Goal: Obtain resource: Download file/media

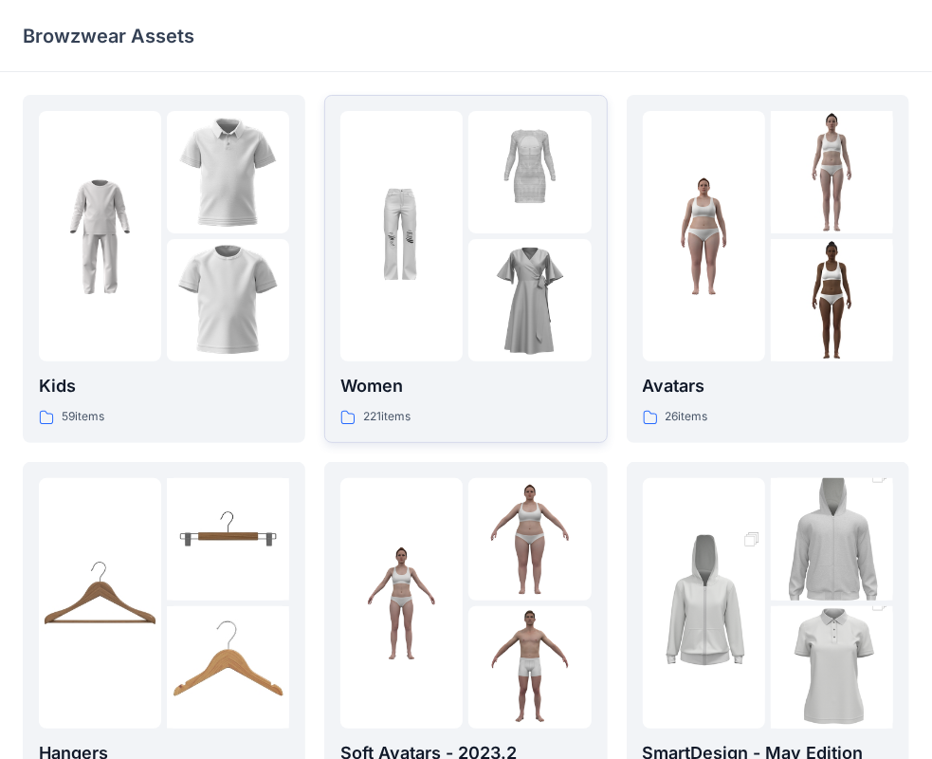
click at [351, 345] on div at bounding box center [401, 236] width 122 height 250
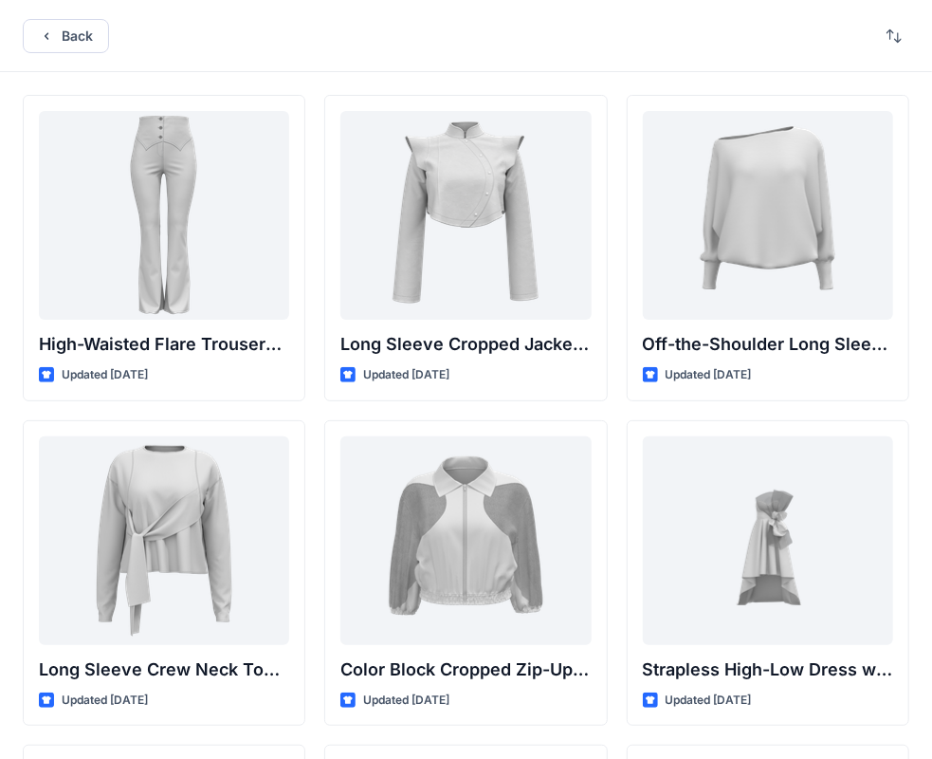
drag, startPoint x: 74, startPoint y: 42, endPoint x: 76, endPoint y: 80, distance: 38.0
click at [73, 42] on button "Back" at bounding box center [66, 36] width 86 height 34
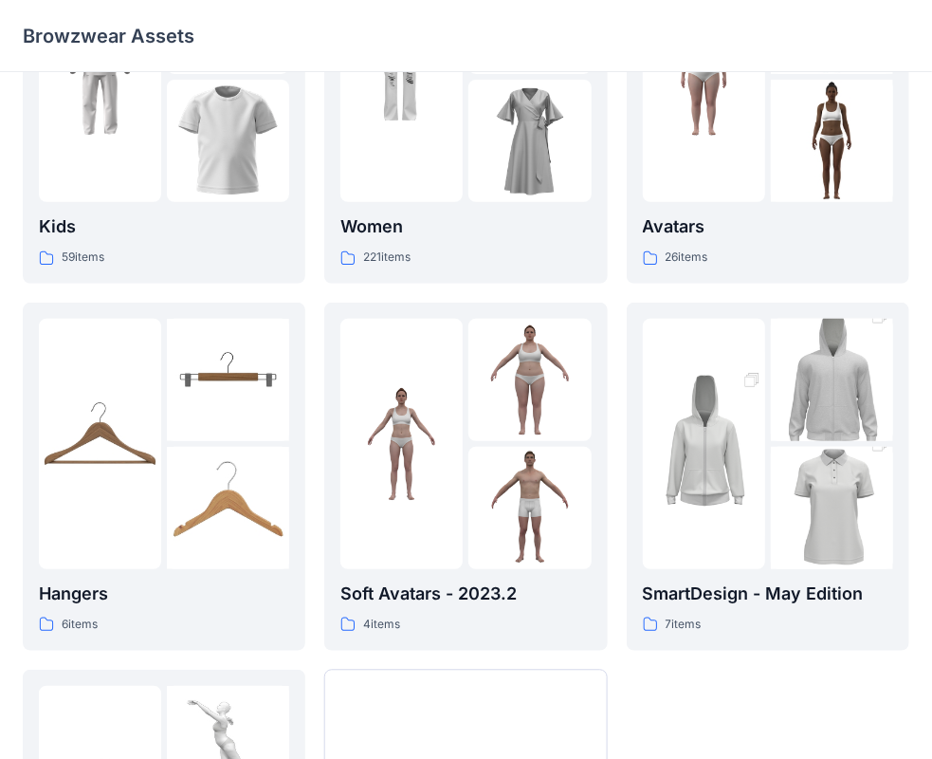
scroll to position [470, 0]
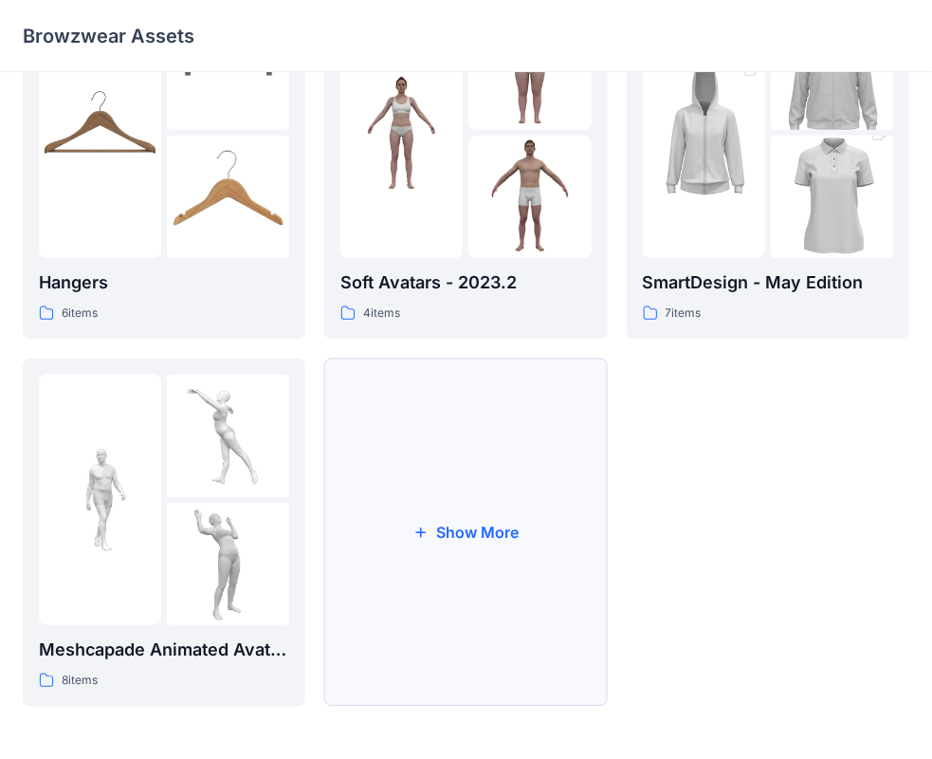
click at [461, 444] on button "Show More" at bounding box center [465, 532] width 283 height 348
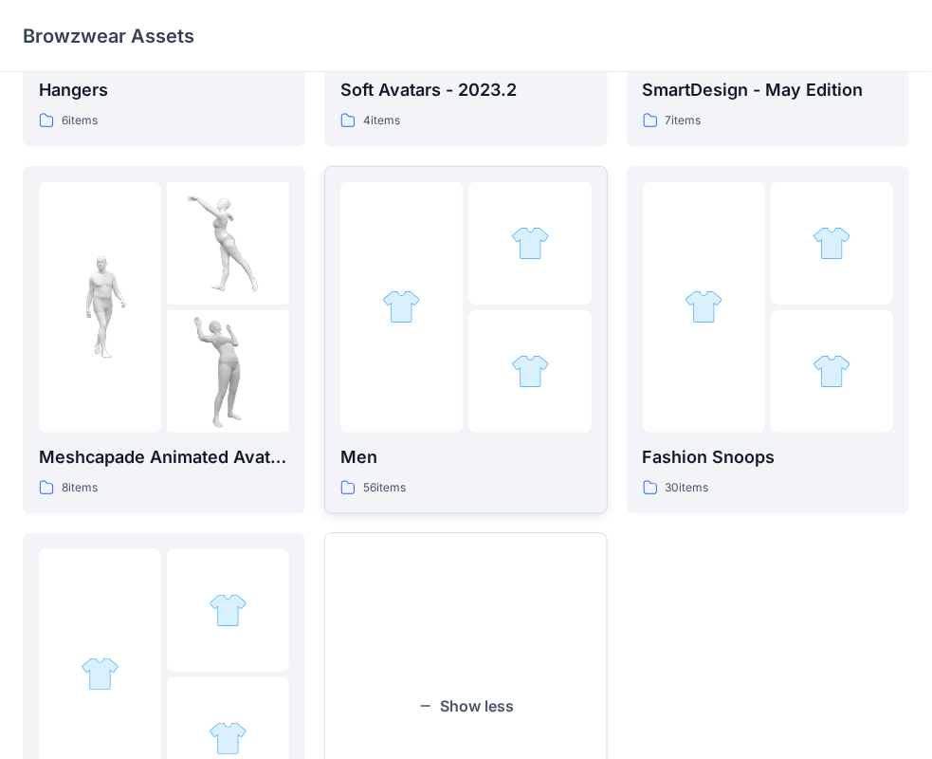
scroll to position [838, 0]
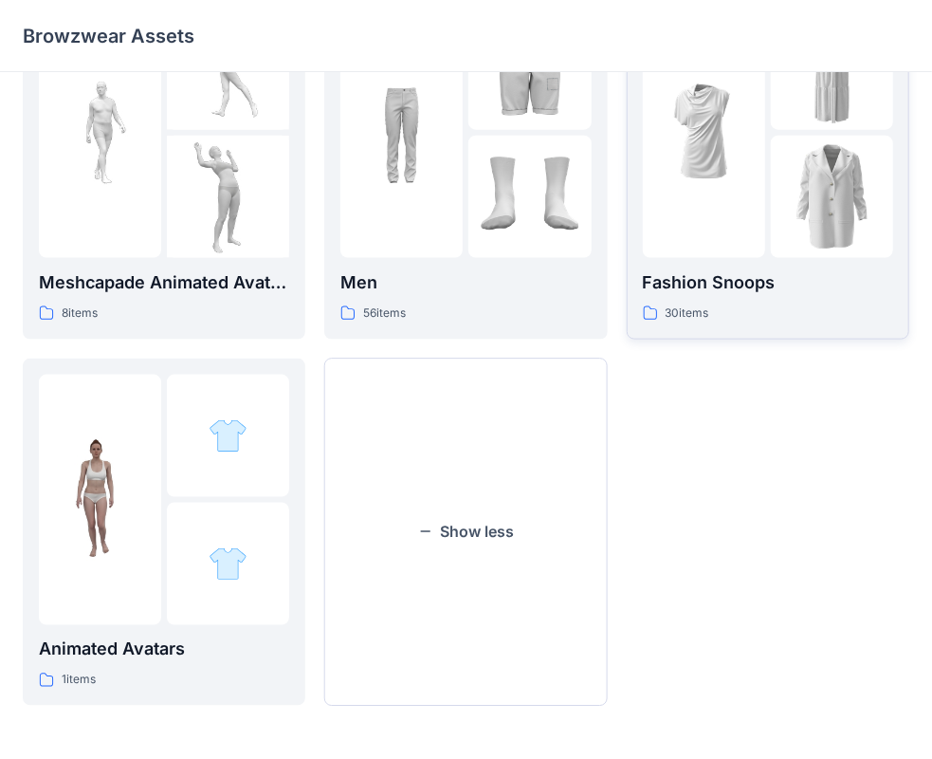
click at [707, 300] on div "Fashion Snoops 30 items" at bounding box center [768, 296] width 250 height 54
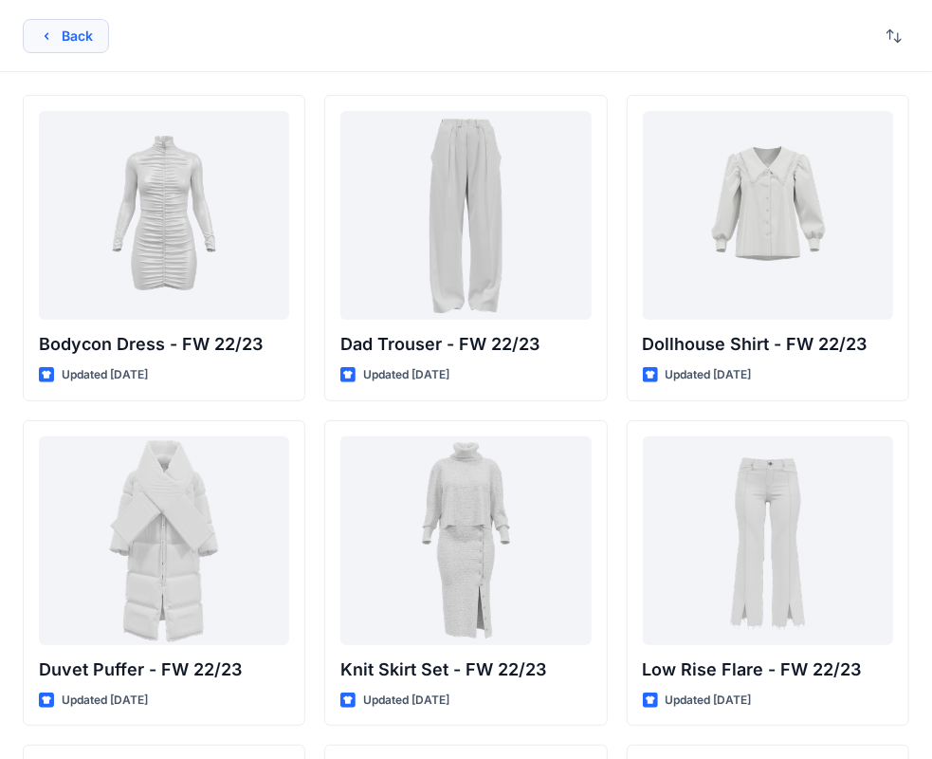
click at [64, 43] on button "Back" at bounding box center [66, 36] width 86 height 34
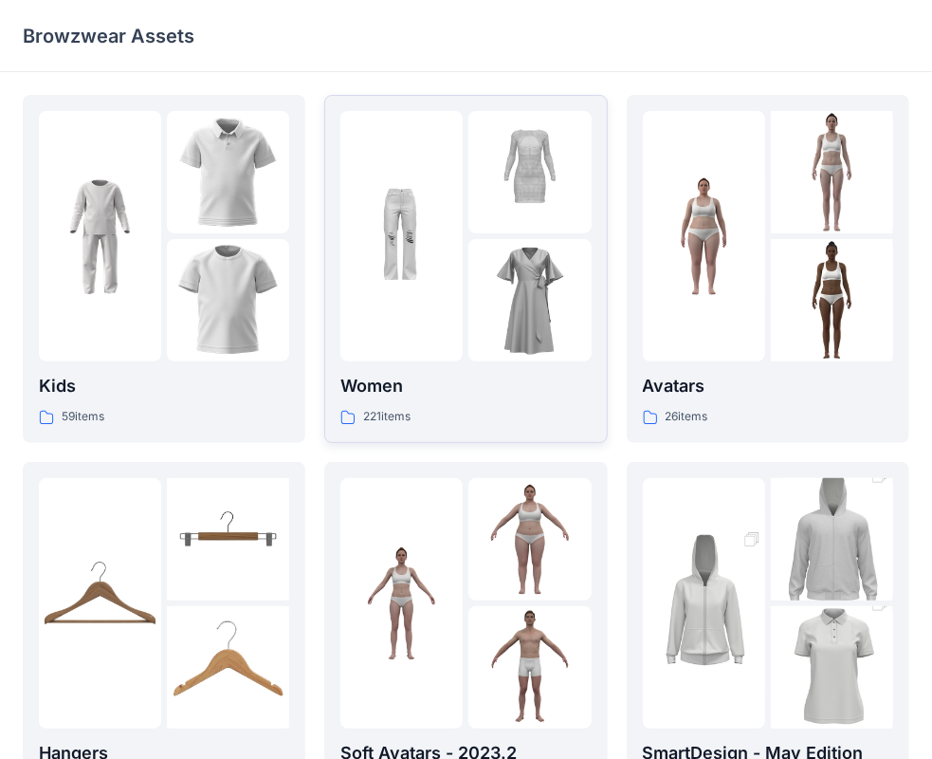
click at [406, 246] on img at bounding box center [401, 236] width 122 height 122
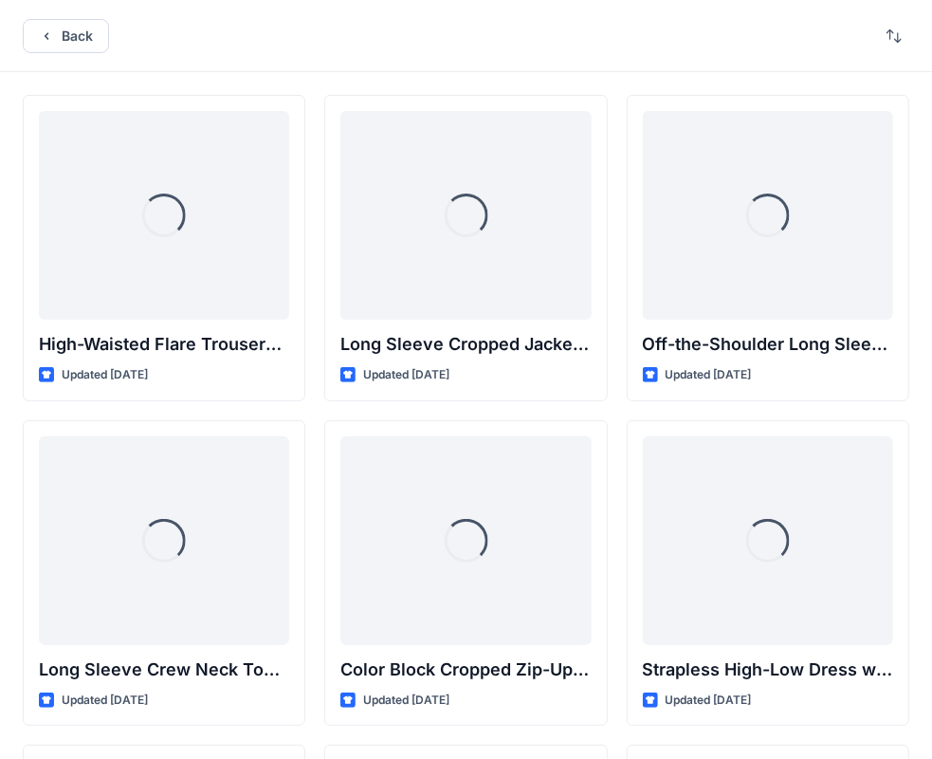
click at [419, 262] on div "Loading..." at bounding box center [465, 215] width 250 height 209
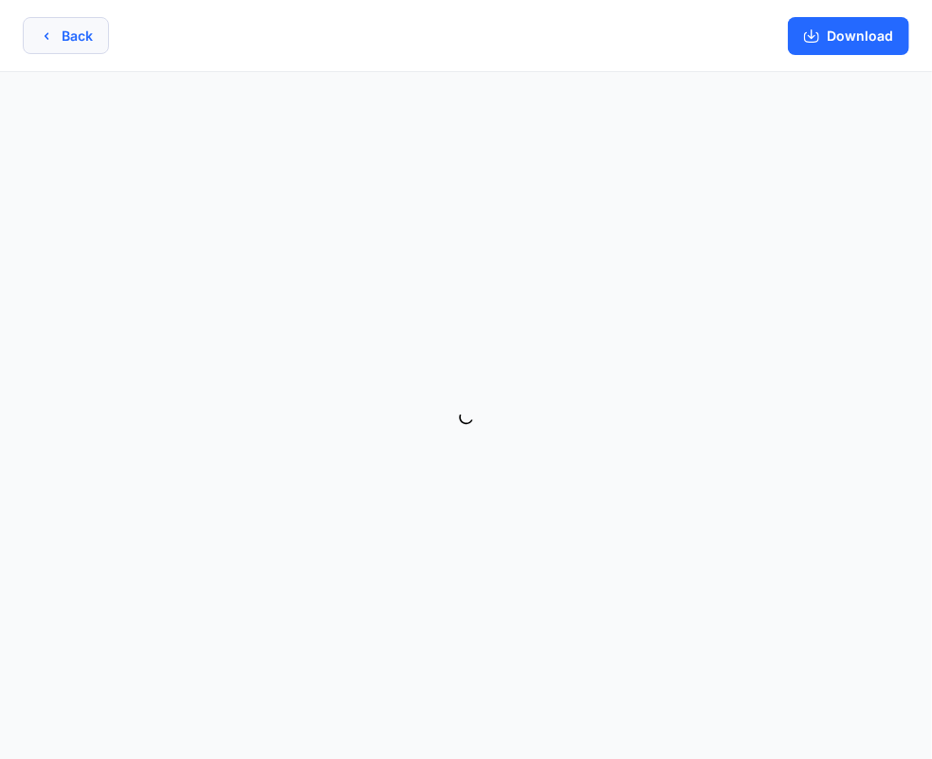
click at [49, 41] on icon "button" at bounding box center [46, 35] width 15 height 15
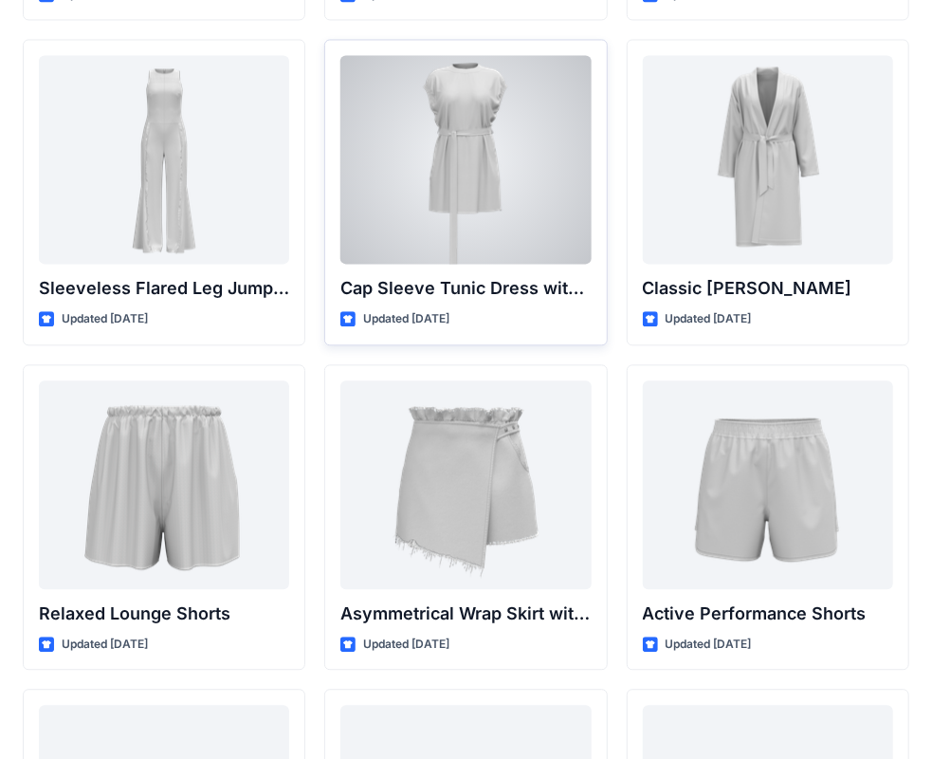
scroll to position [4267, 0]
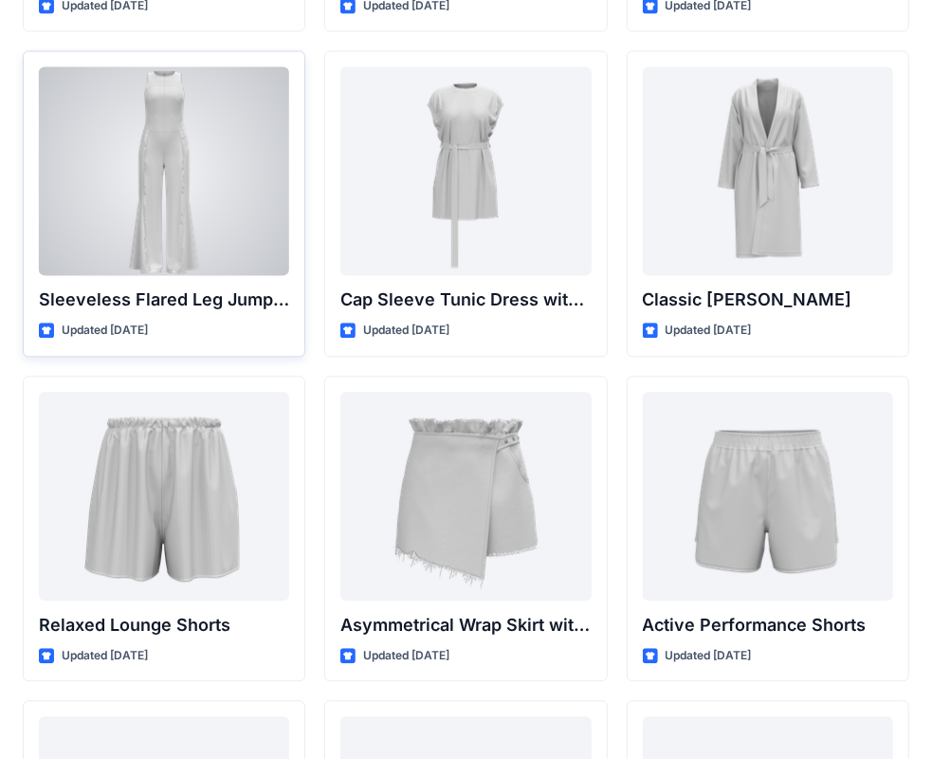
click at [178, 182] on div at bounding box center [164, 170] width 250 height 209
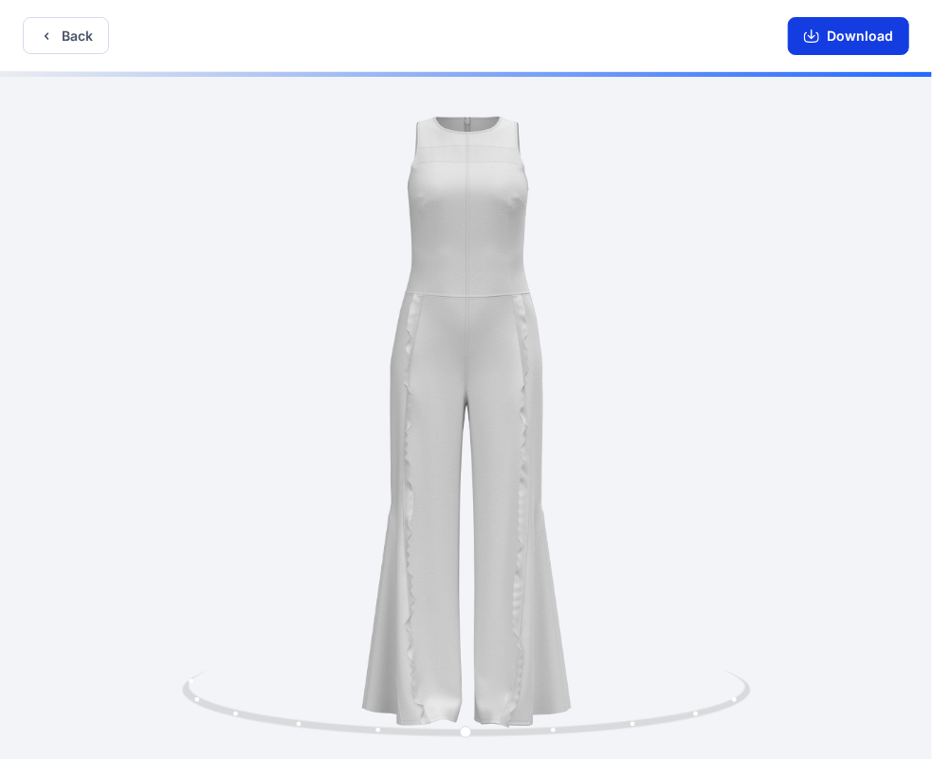
click at [812, 45] on button "Download" at bounding box center [848, 36] width 121 height 38
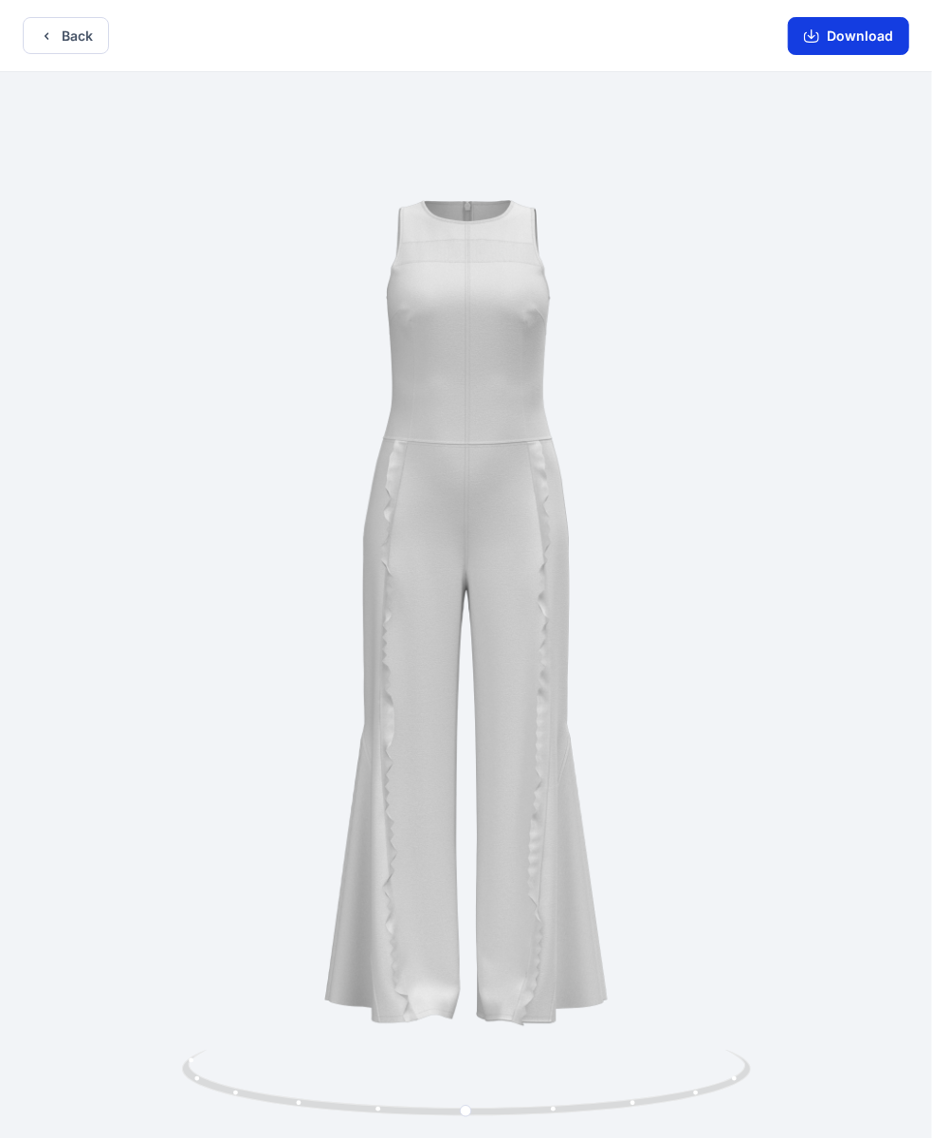
click at [858, 36] on button "Download" at bounding box center [848, 36] width 121 height 38
click at [54, 28] on button "Back" at bounding box center [66, 35] width 86 height 37
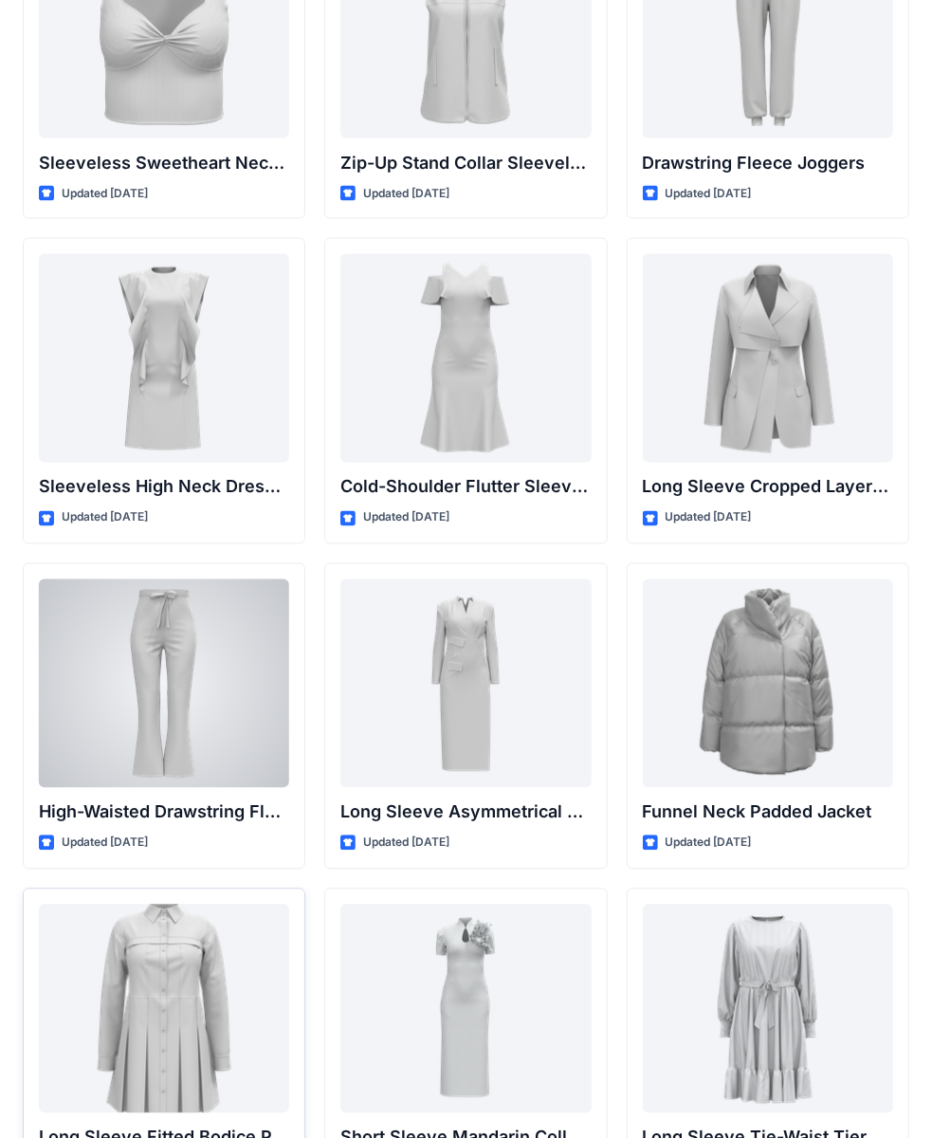
scroll to position [7228, 0]
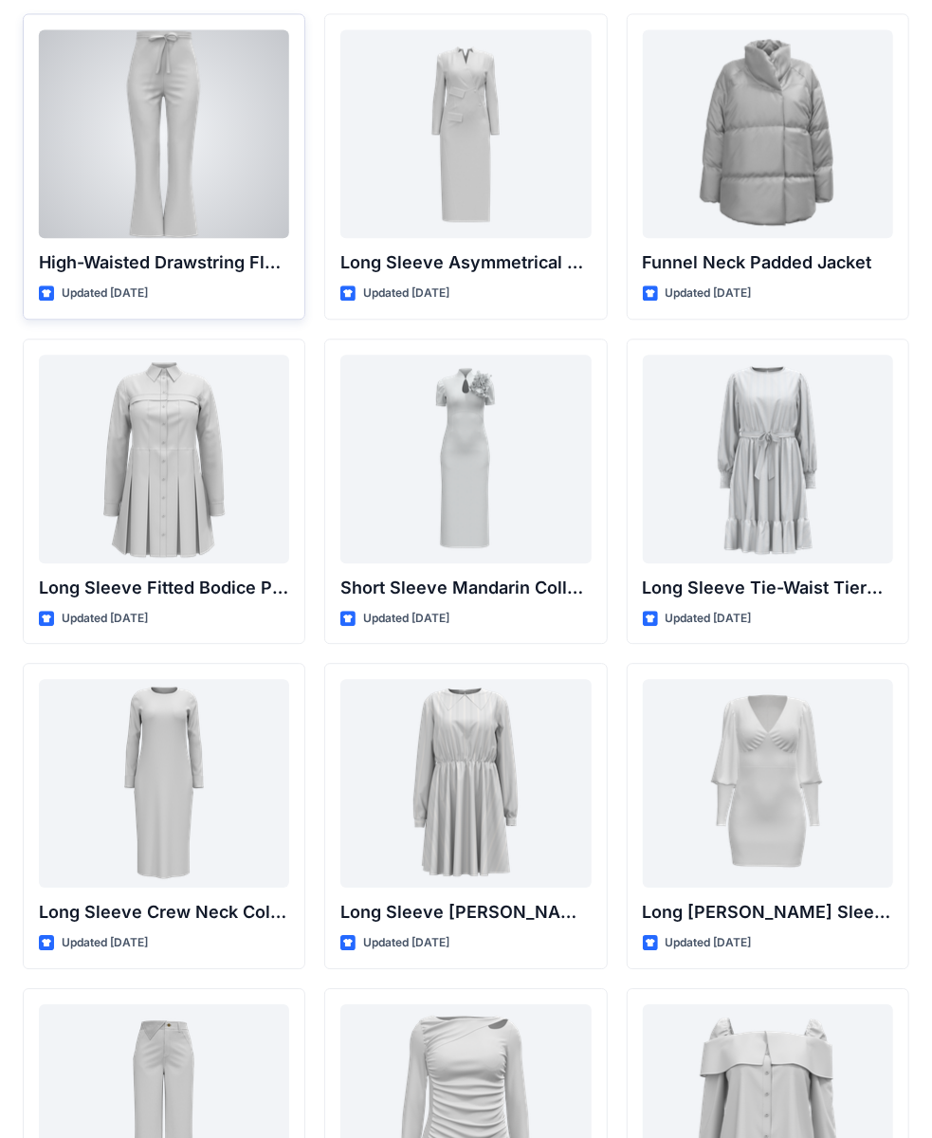
click at [193, 140] on div at bounding box center [164, 133] width 250 height 209
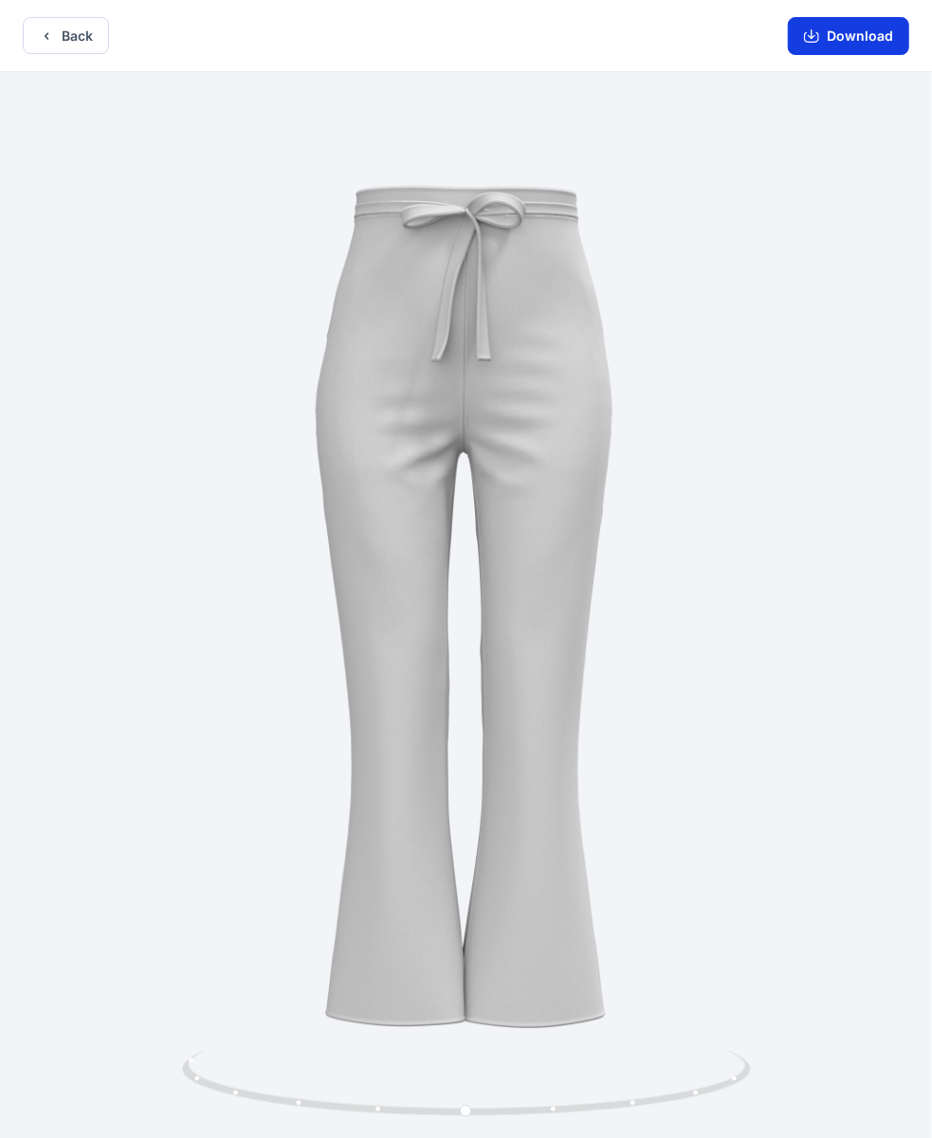
click at [822, 29] on button "Download" at bounding box center [848, 36] width 121 height 38
click at [61, 43] on button "Back" at bounding box center [66, 35] width 86 height 37
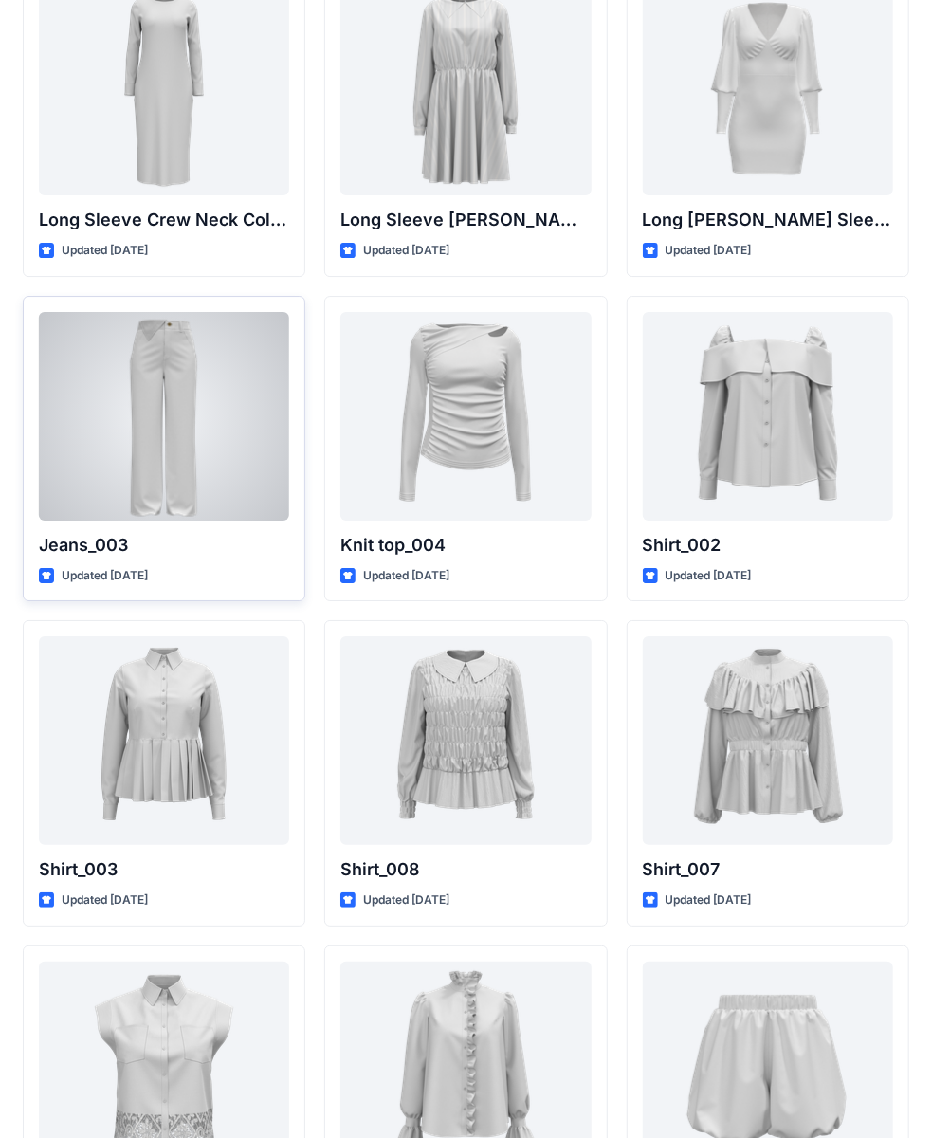
scroll to position [8013, 0]
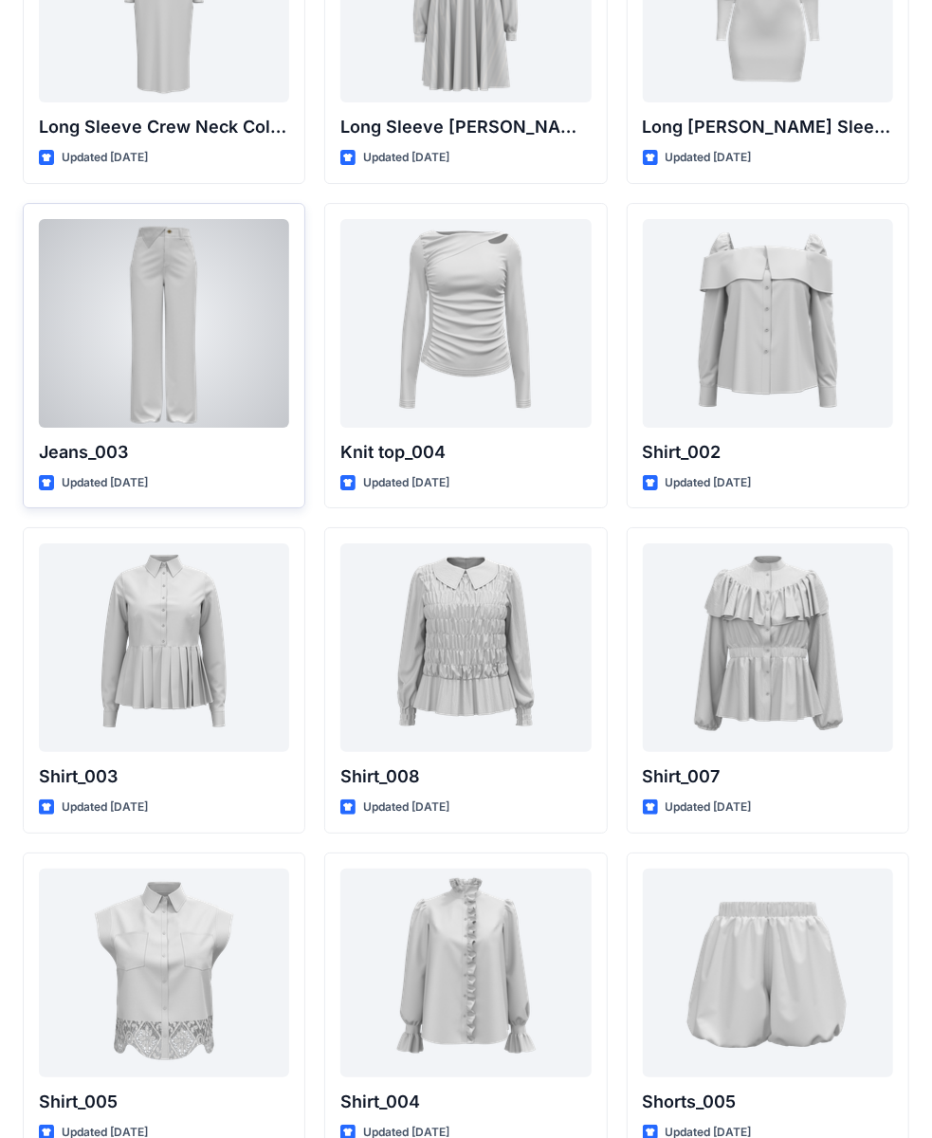
click at [186, 326] on div at bounding box center [164, 323] width 250 height 209
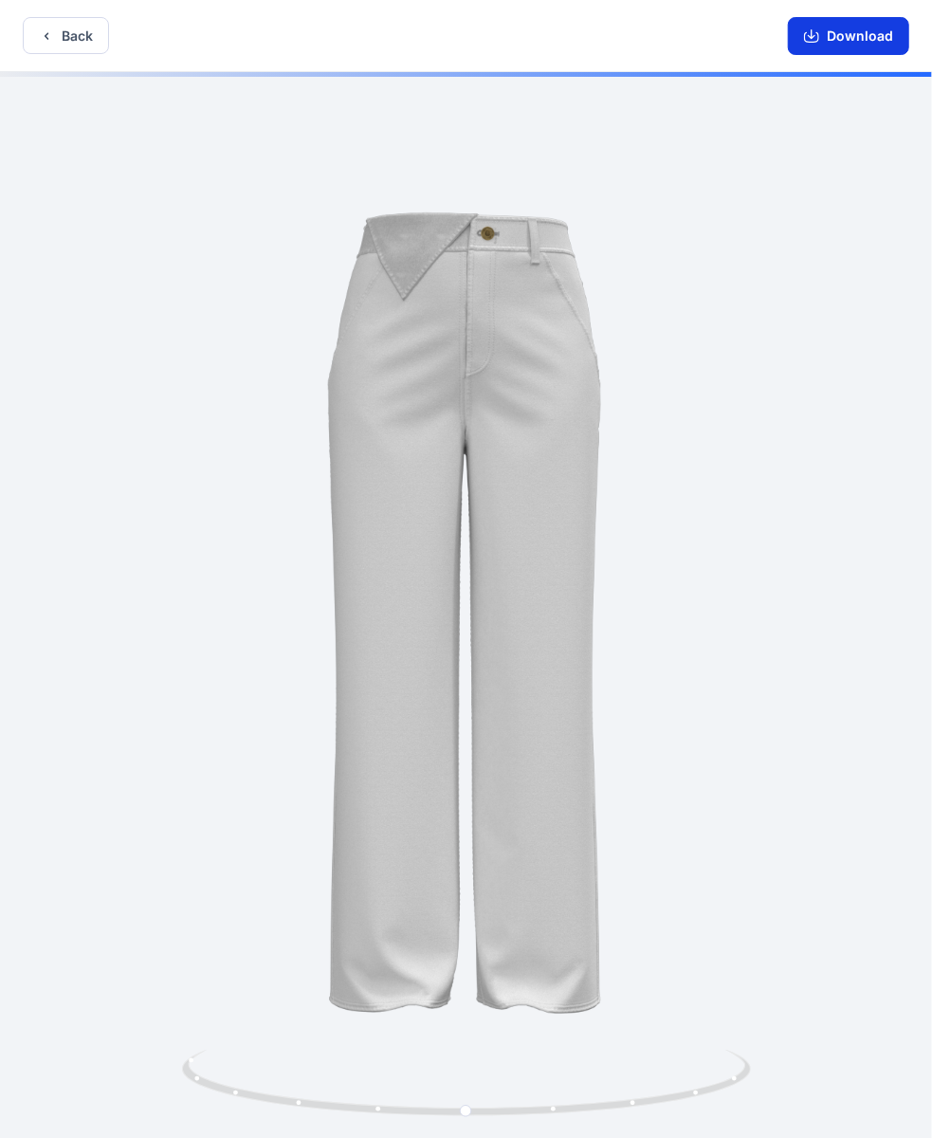
click at [859, 44] on button "Download" at bounding box center [848, 36] width 121 height 38
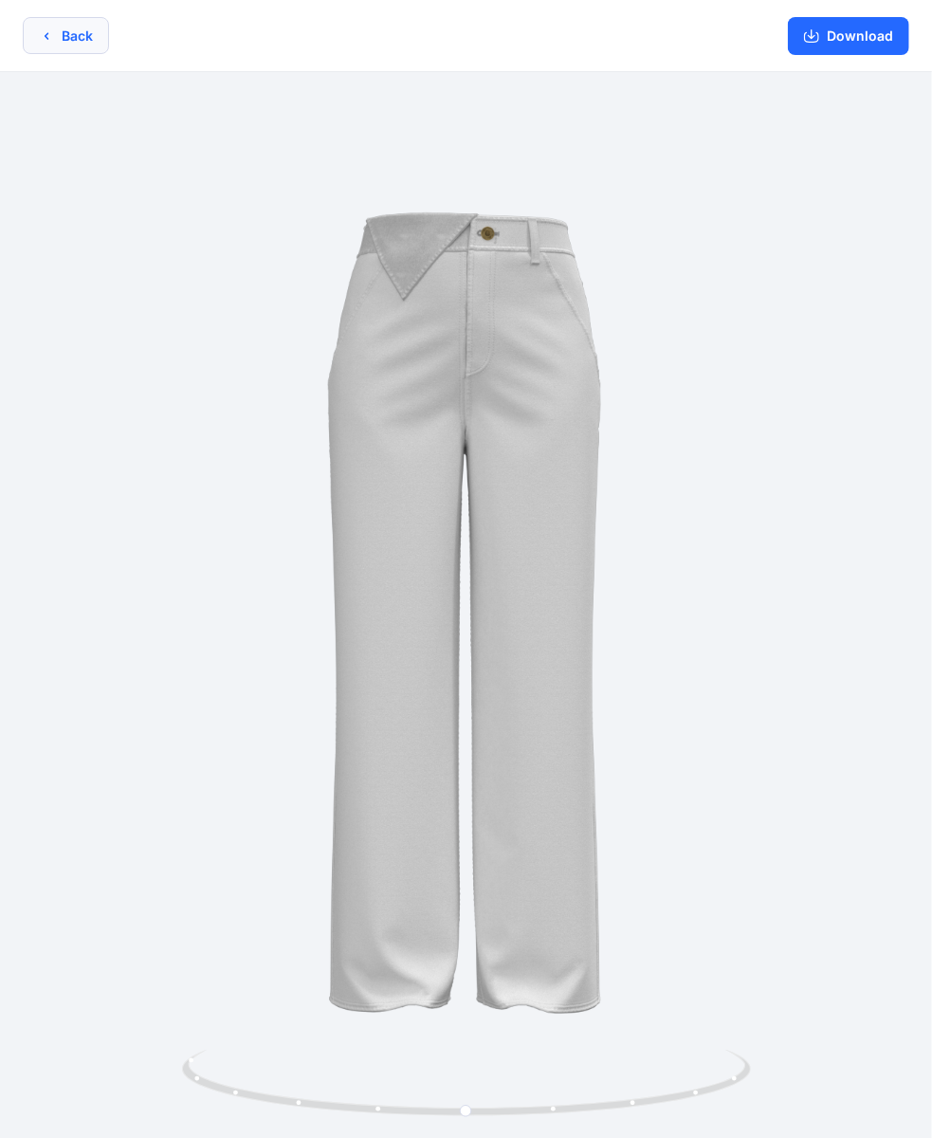
click at [46, 53] on button "Back" at bounding box center [66, 35] width 86 height 37
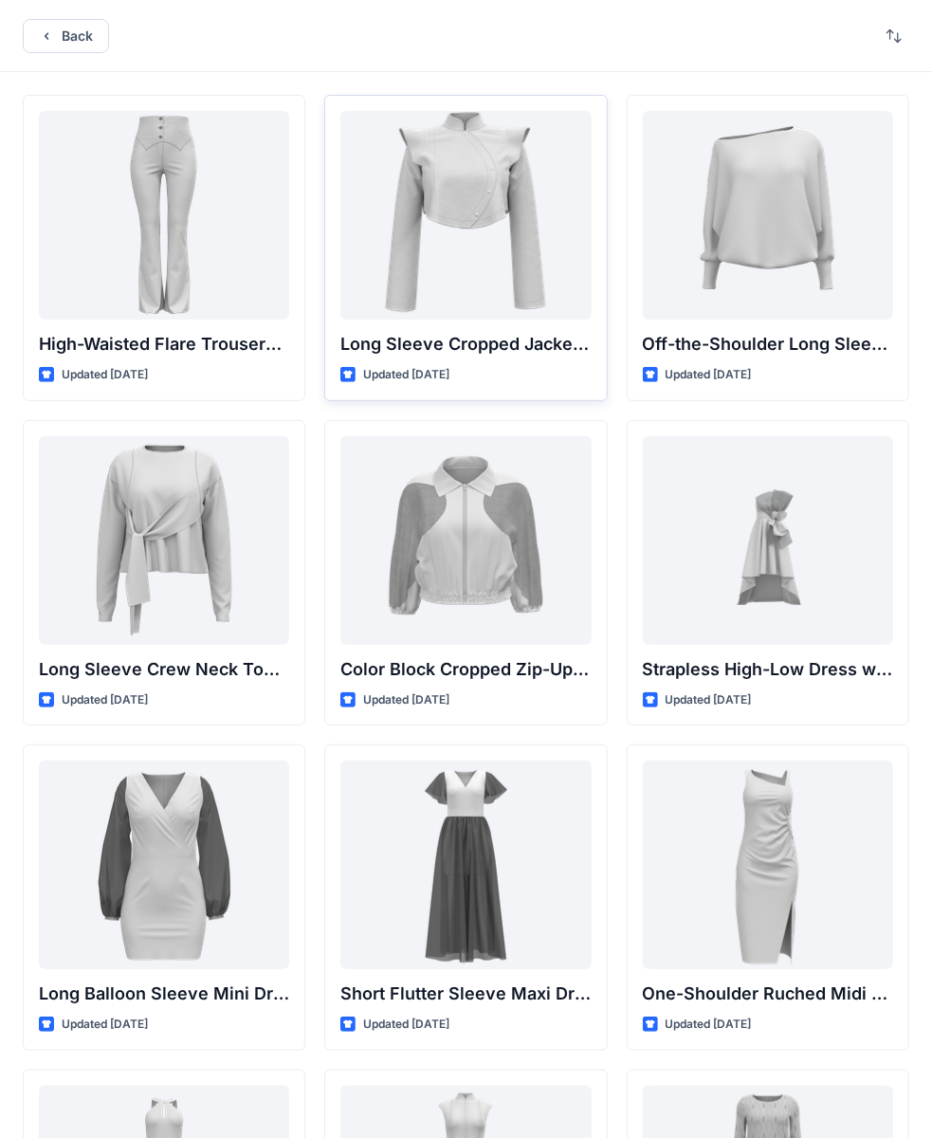
click at [68, 46] on button "Back" at bounding box center [66, 36] width 86 height 34
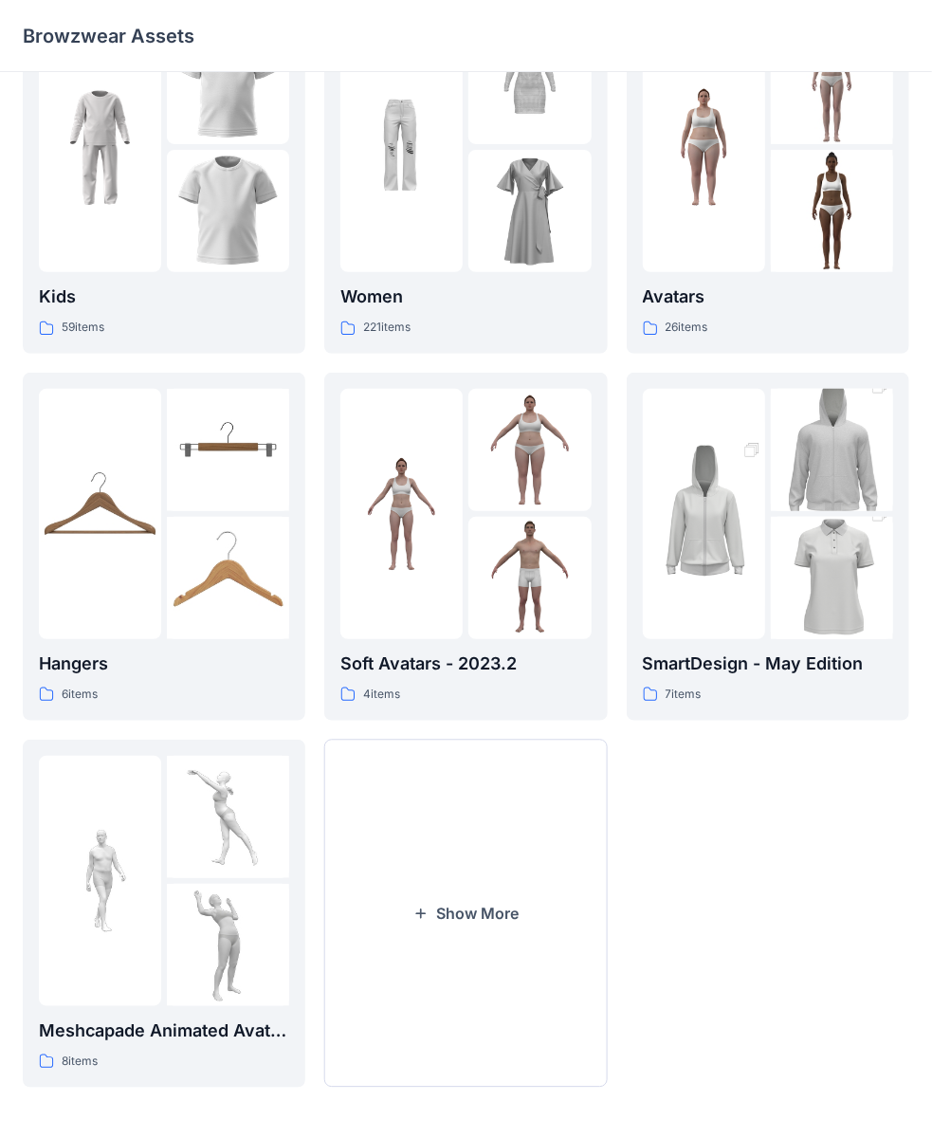
scroll to position [91, 0]
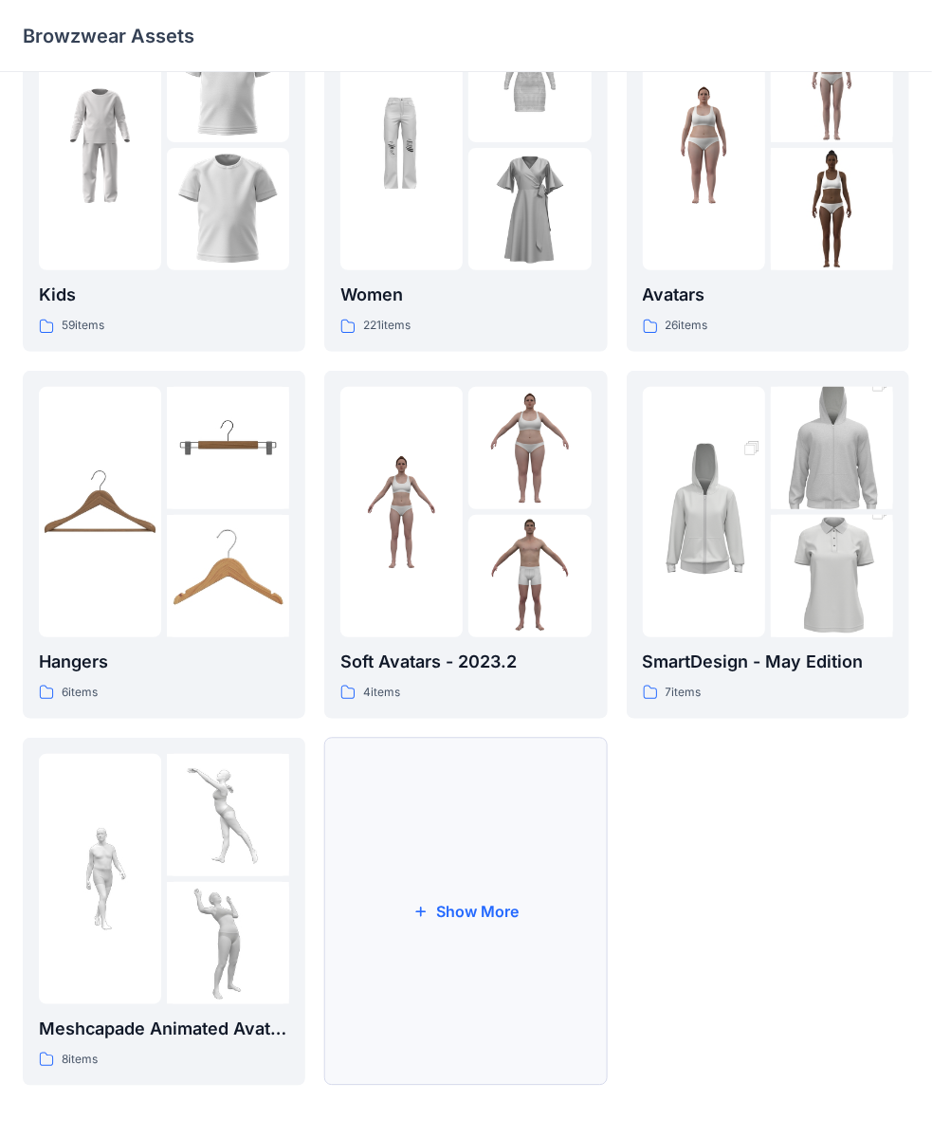
click at [507, 742] on button "Show More" at bounding box center [465, 912] width 283 height 348
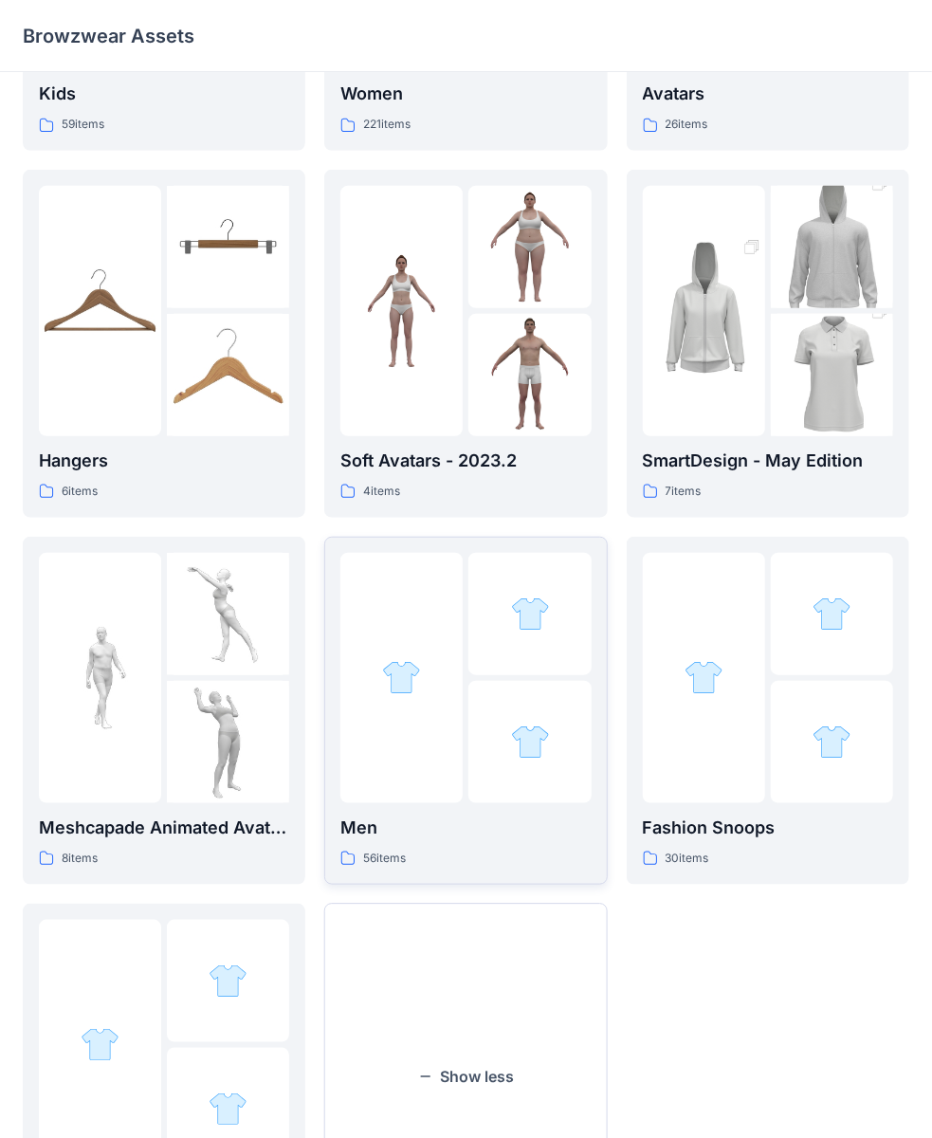
scroll to position [459, 0]
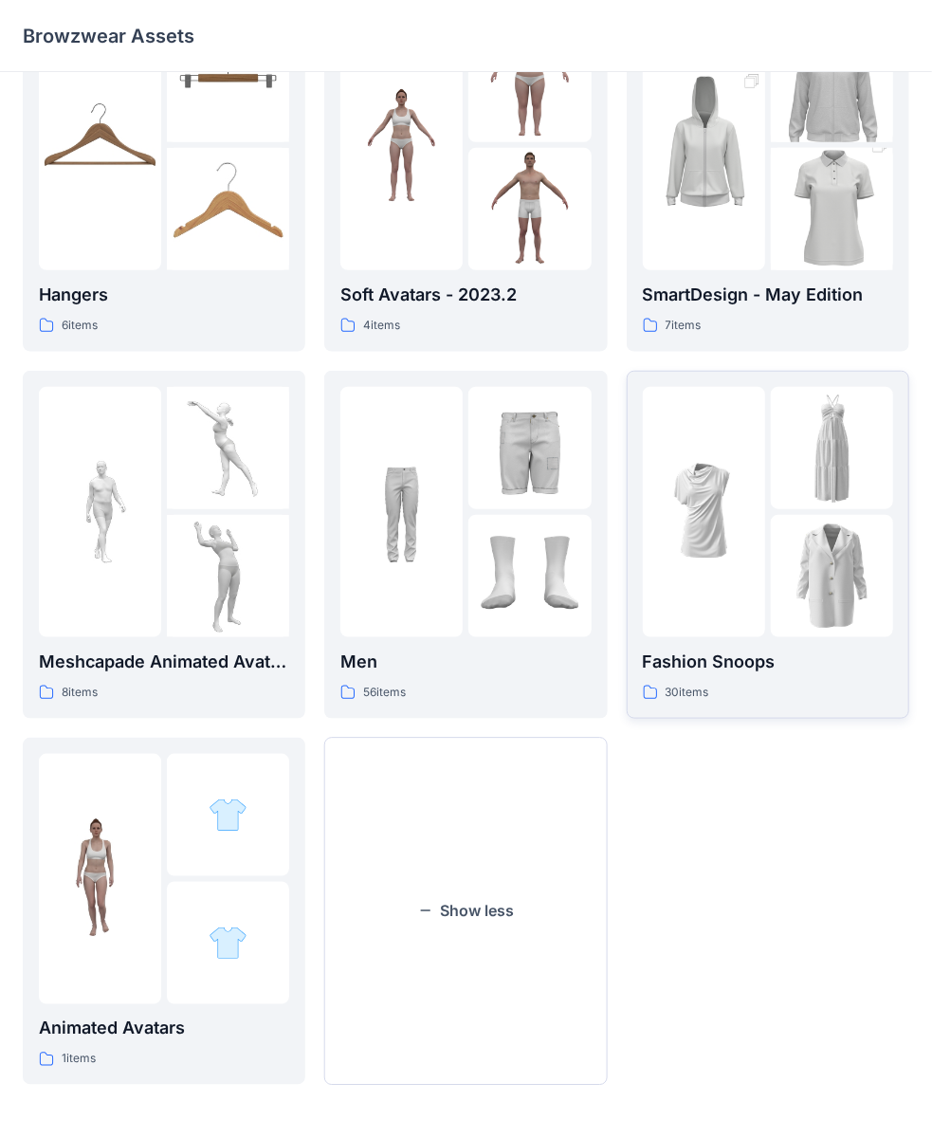
click at [699, 553] on img at bounding box center [704, 511] width 122 height 122
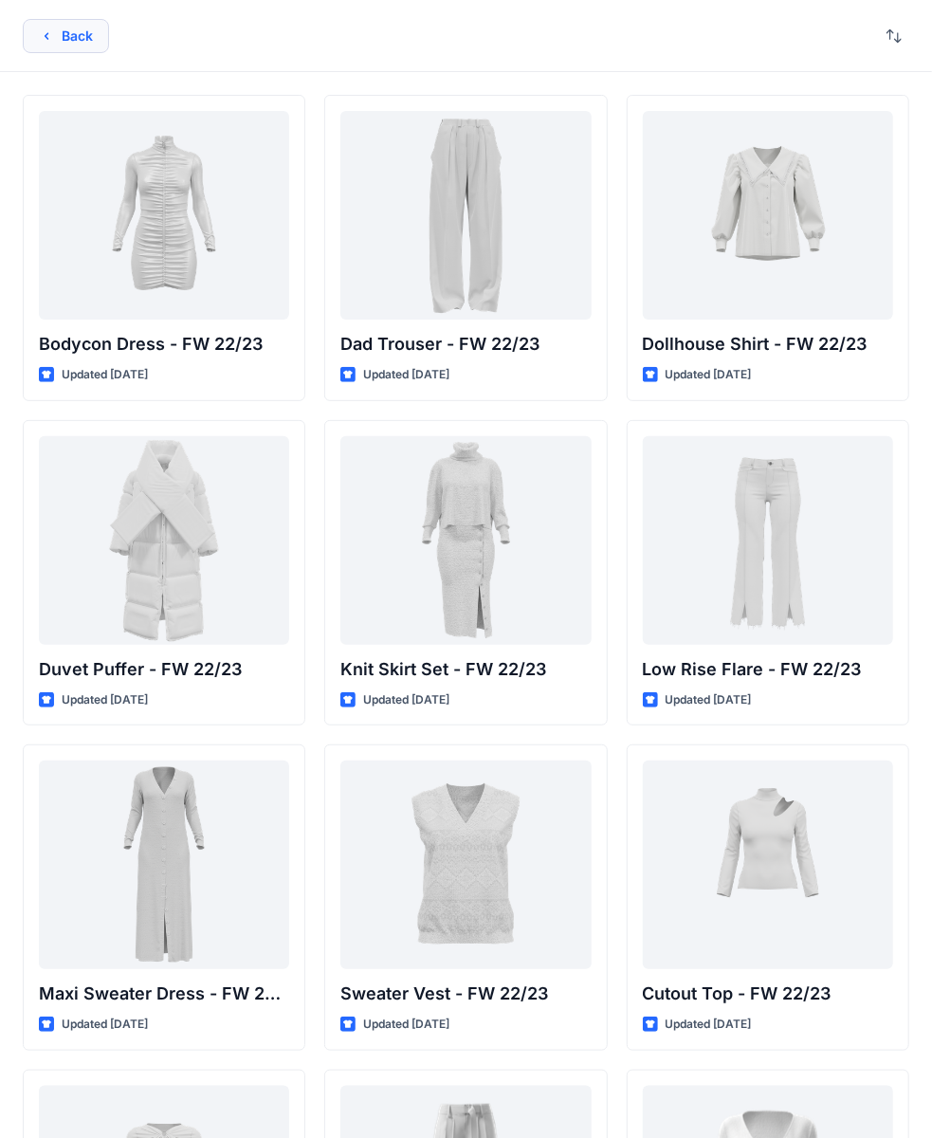
click at [37, 47] on button "Back" at bounding box center [66, 36] width 86 height 34
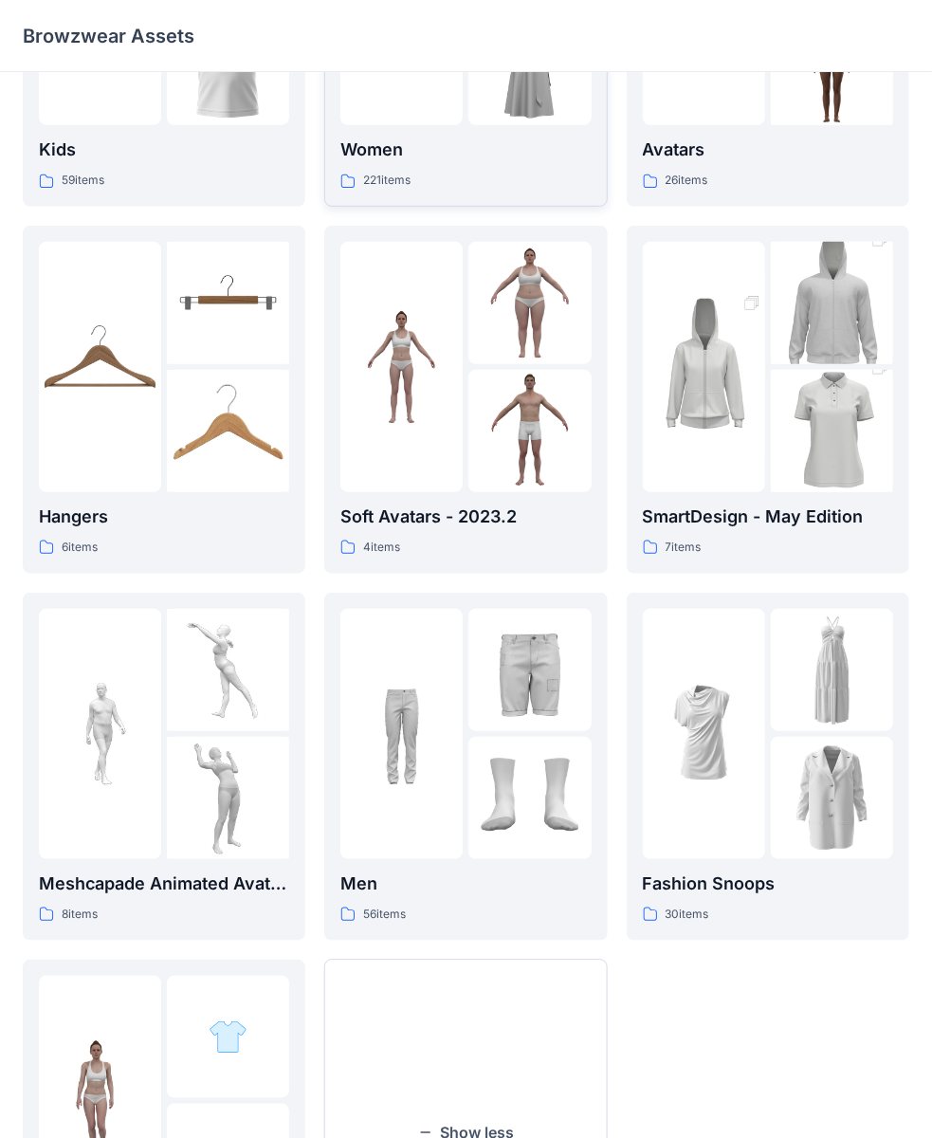
scroll to position [459, 0]
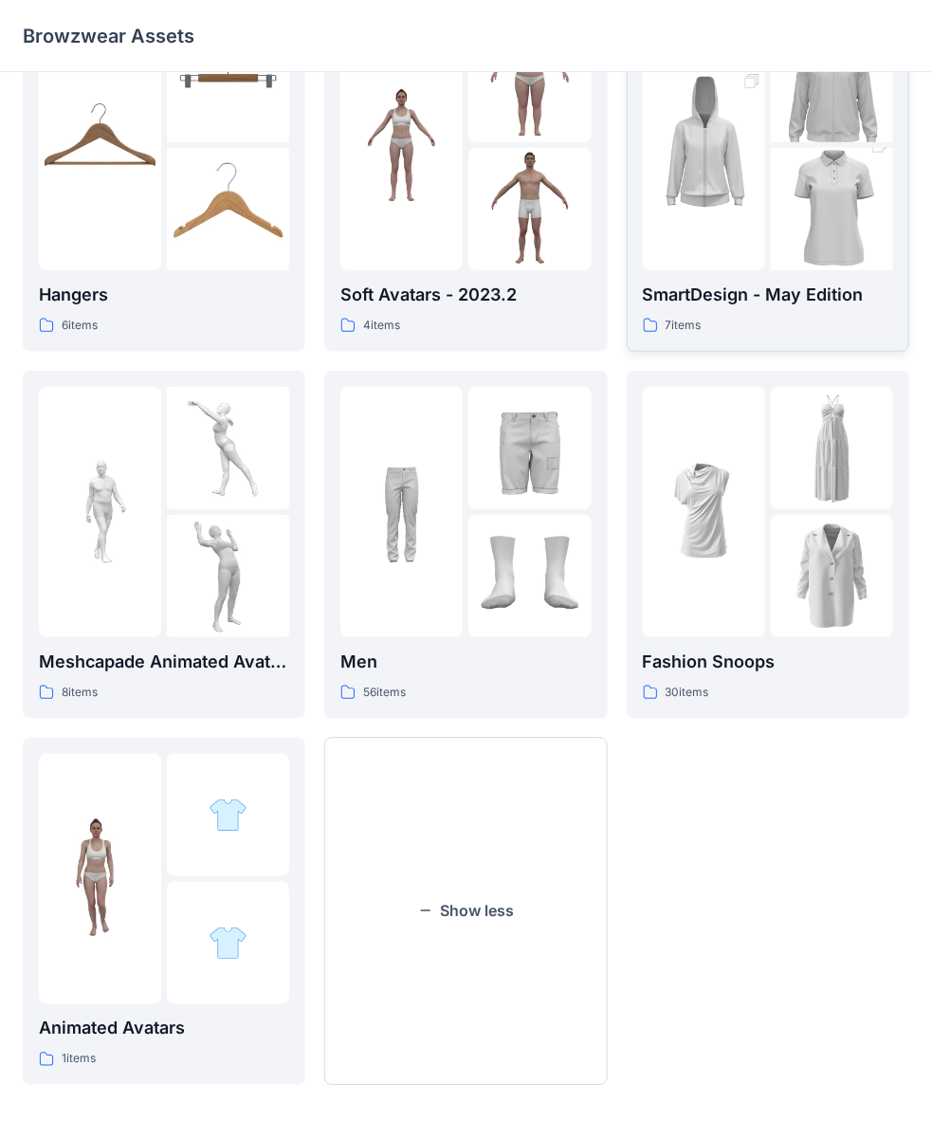
click at [719, 225] on img at bounding box center [704, 145] width 122 height 184
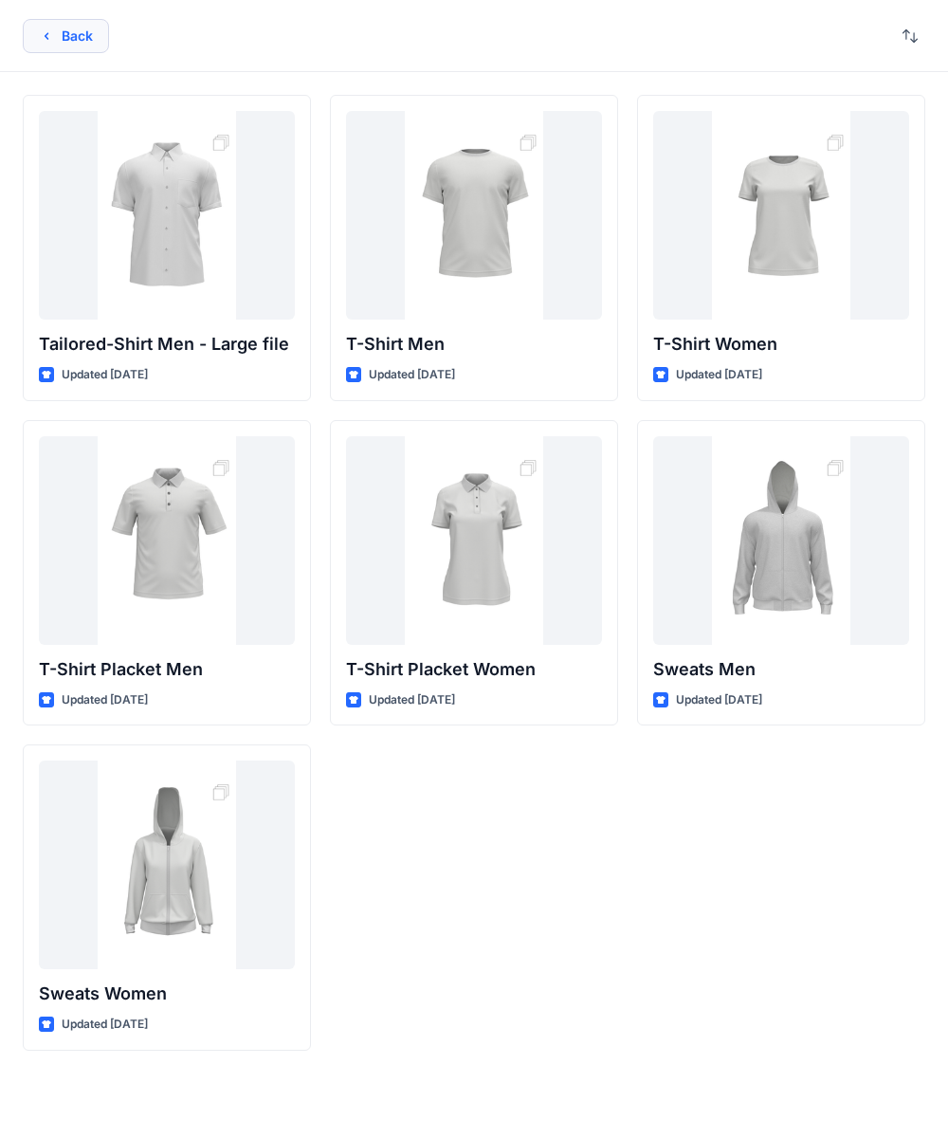
click at [63, 36] on button "Back" at bounding box center [66, 36] width 86 height 34
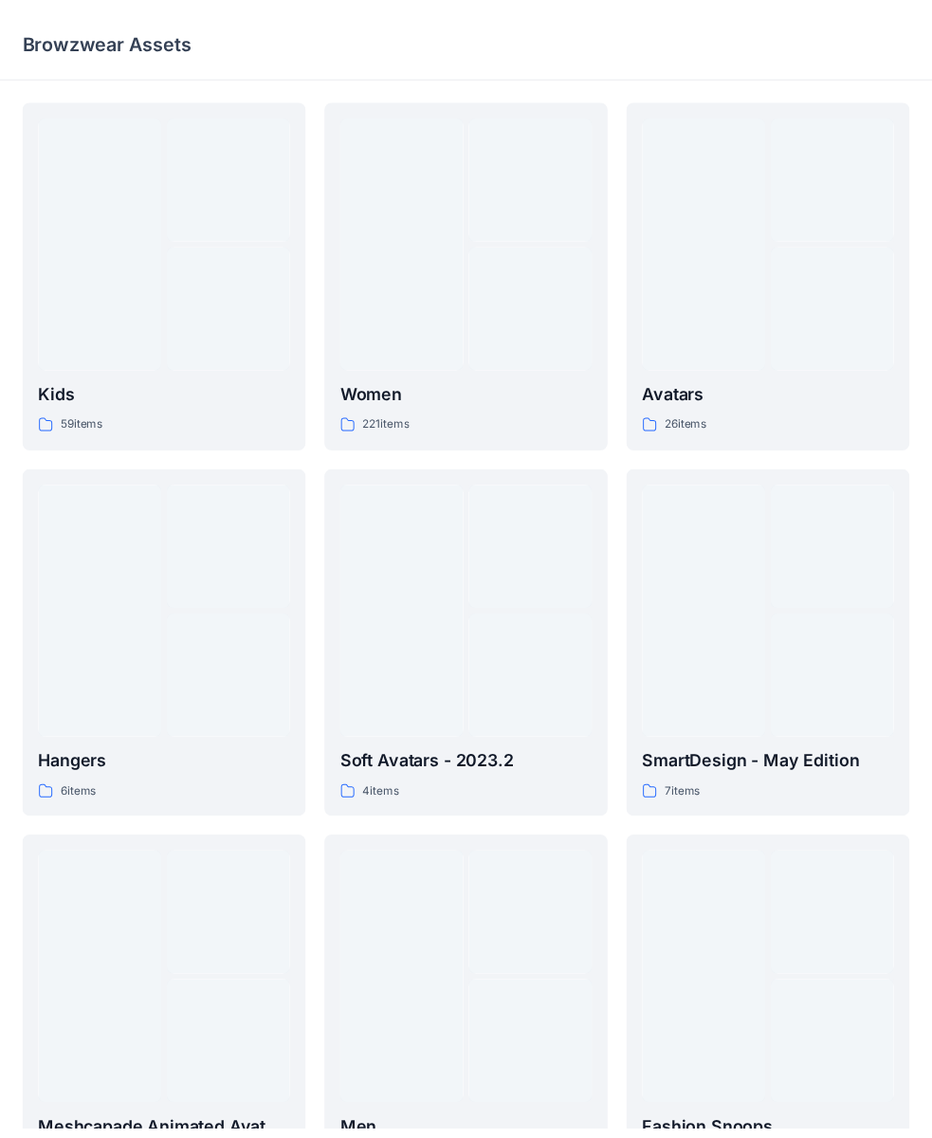
scroll to position [459, 0]
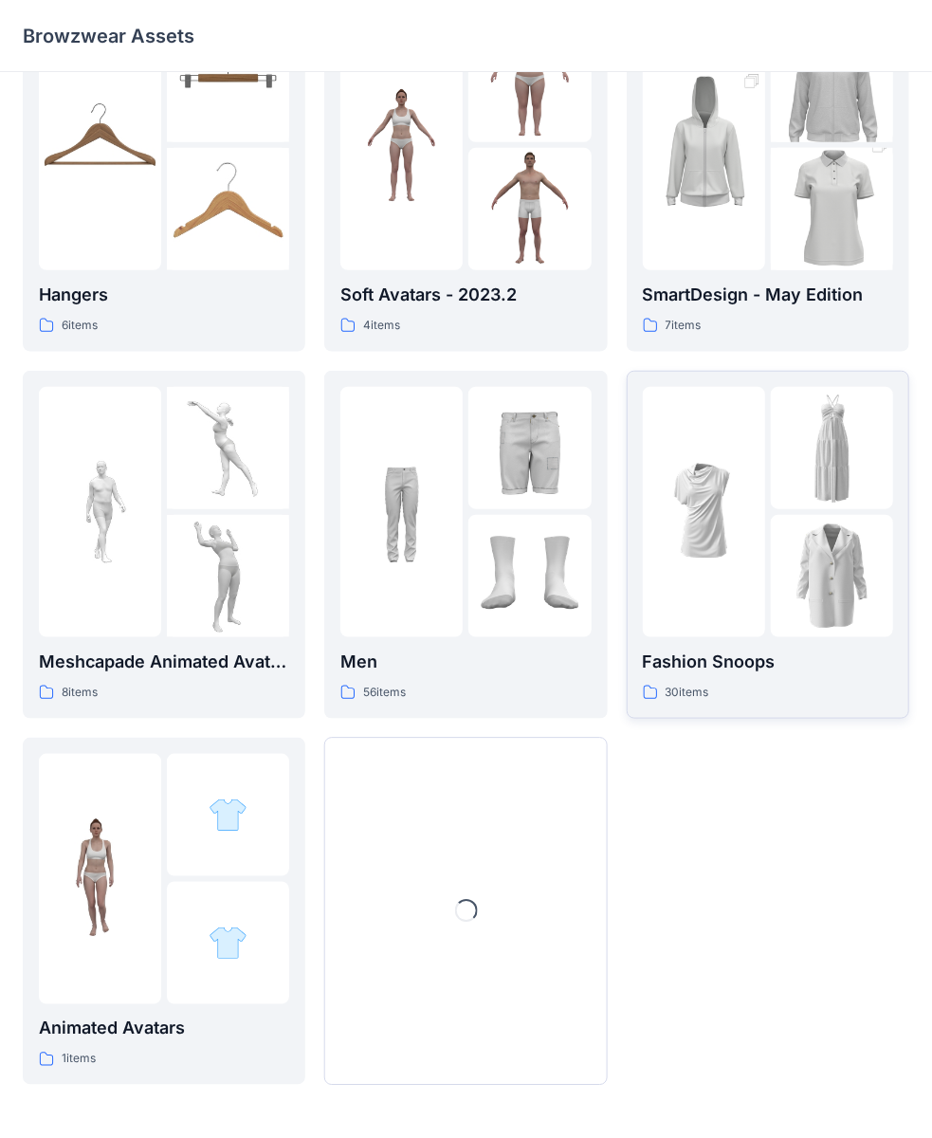
click at [720, 396] on div at bounding box center [704, 512] width 122 height 250
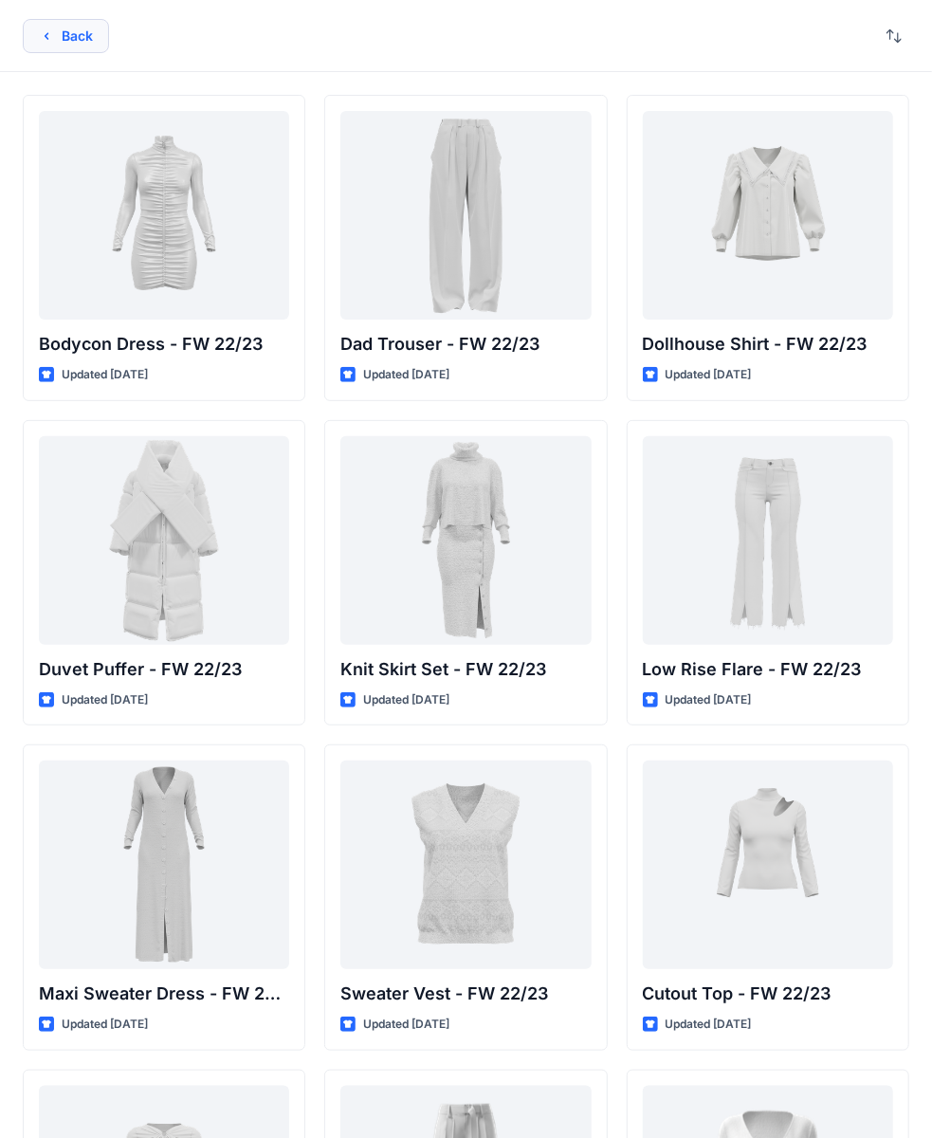
click at [46, 44] on button "Back" at bounding box center [66, 36] width 86 height 34
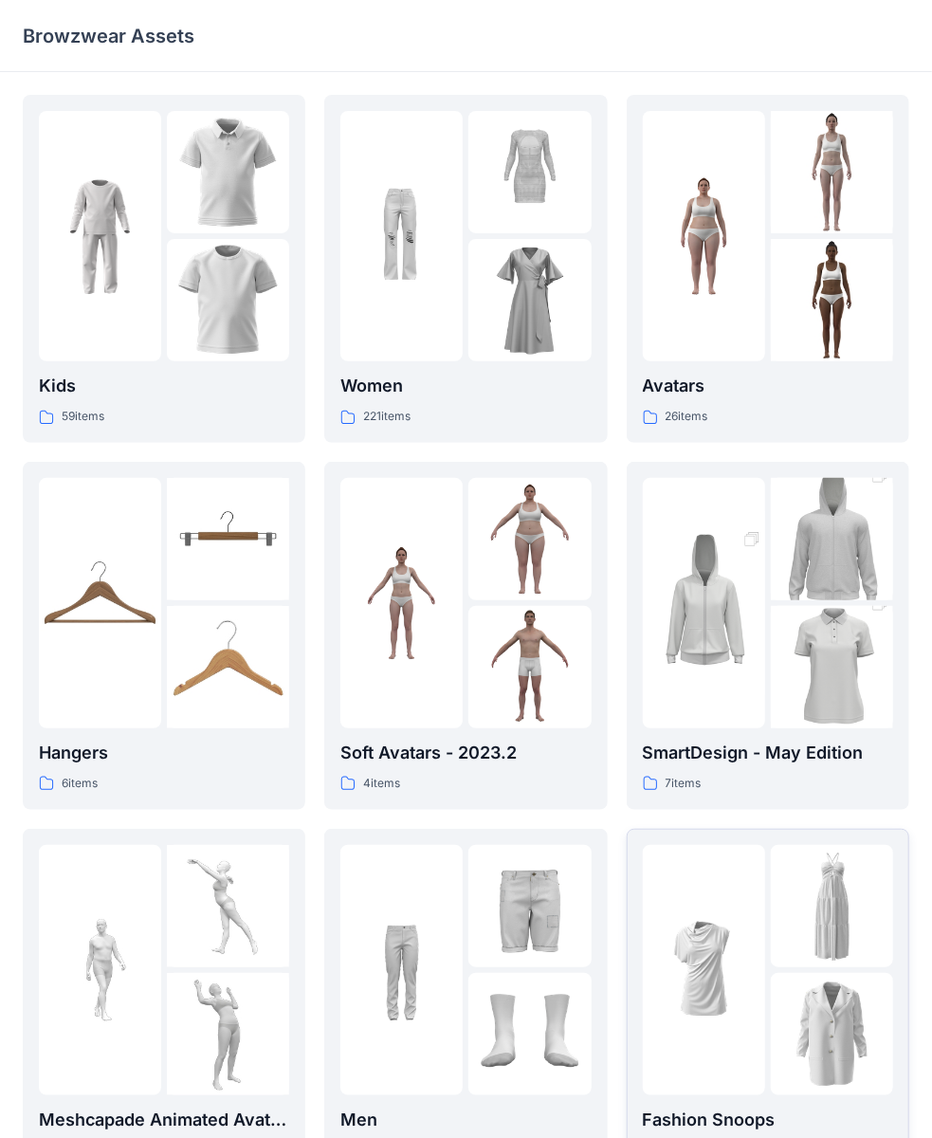
scroll to position [459, 0]
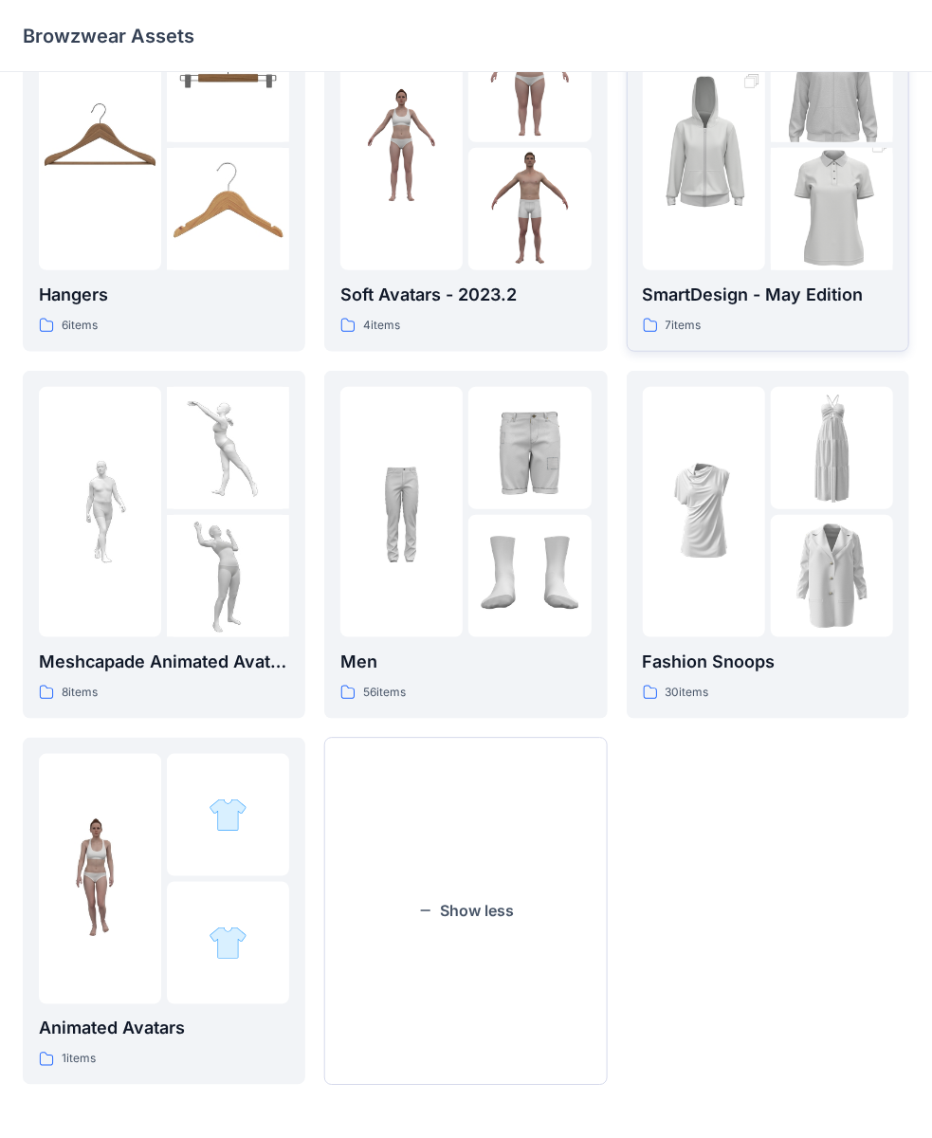
click at [730, 282] on p "SmartDesign - May Edition" at bounding box center [768, 295] width 250 height 27
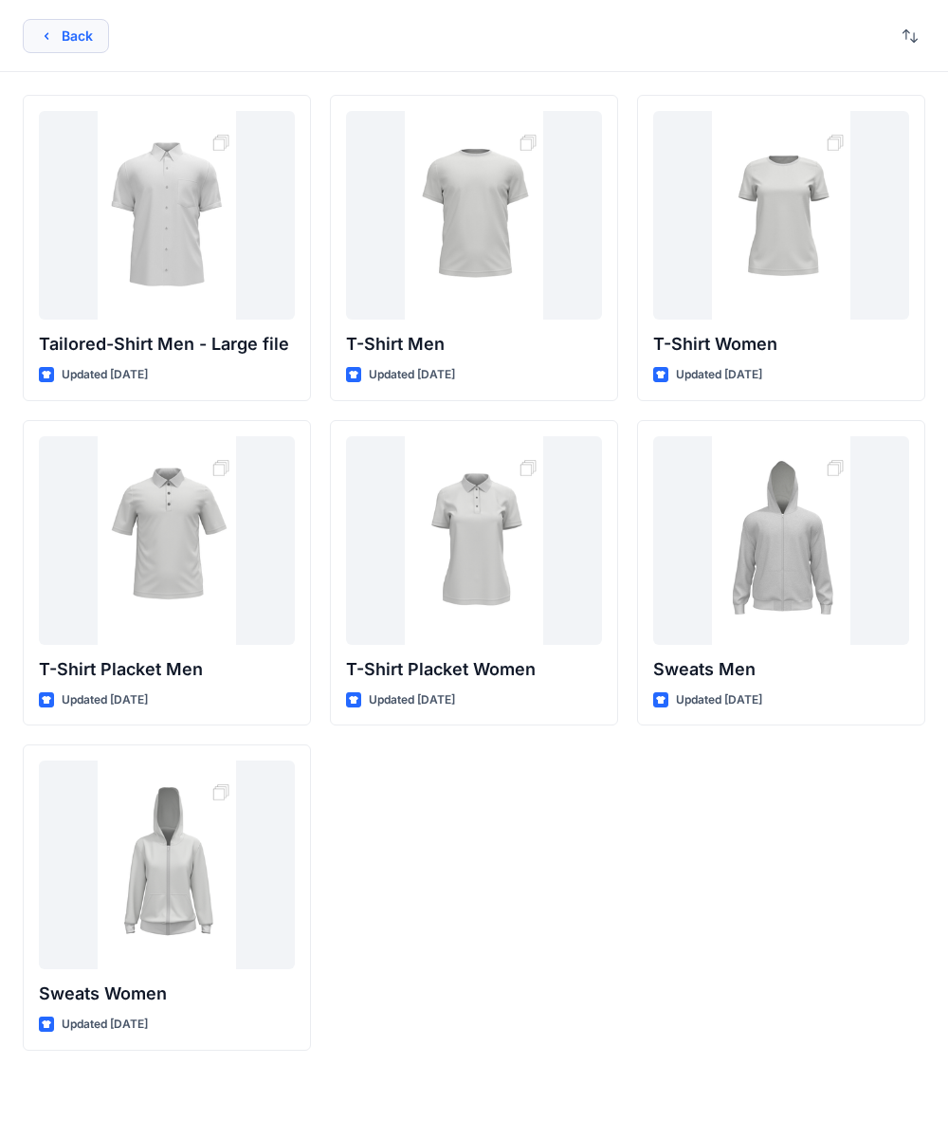
click at [57, 33] on button "Back" at bounding box center [66, 36] width 86 height 34
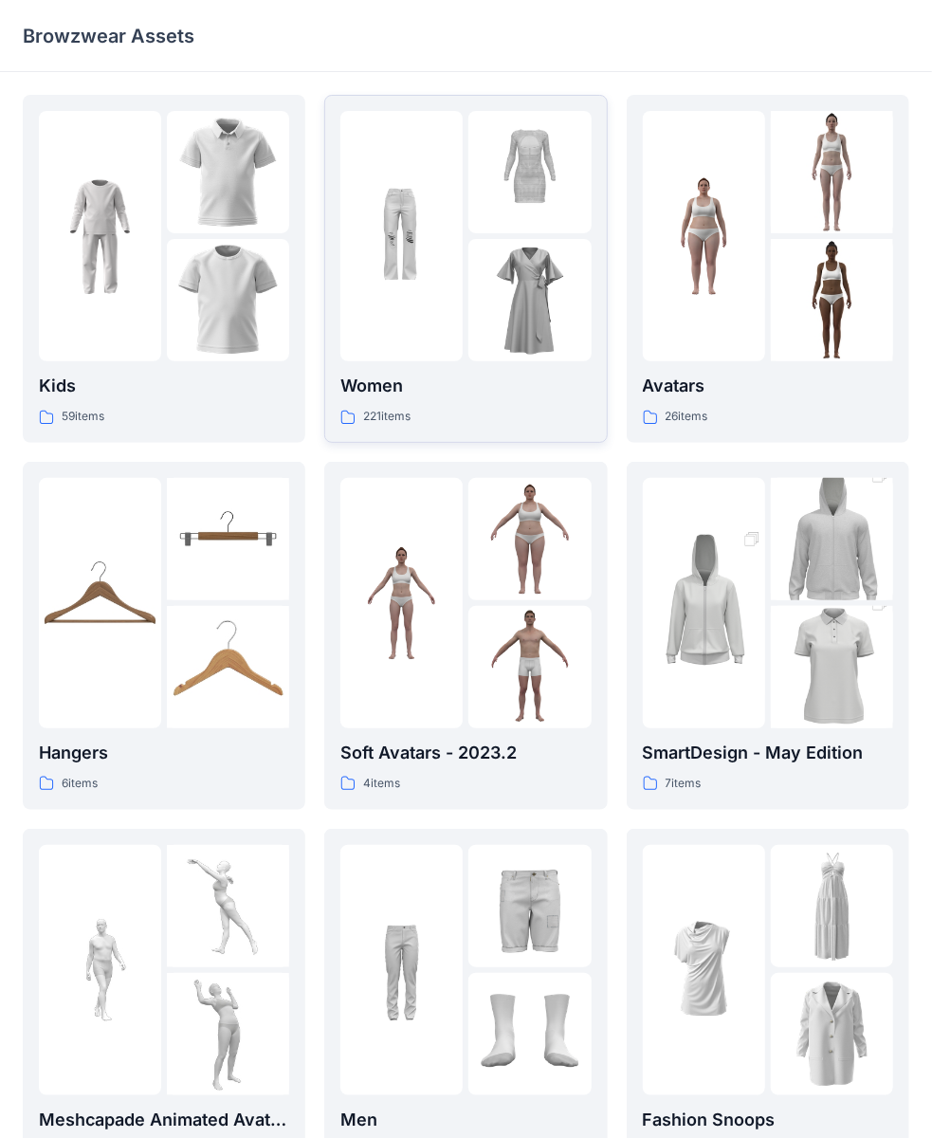
click at [437, 224] on img at bounding box center [401, 236] width 122 height 122
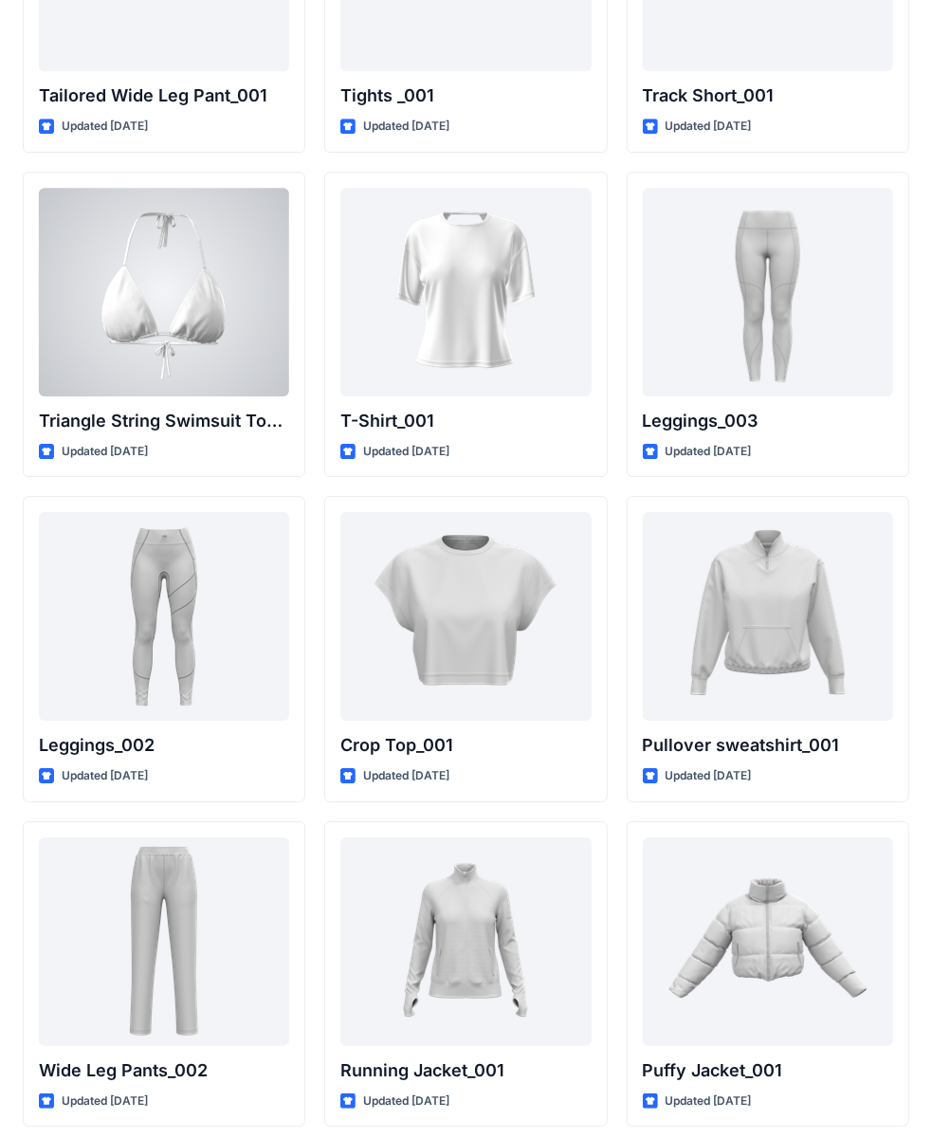
scroll to position [21212, 0]
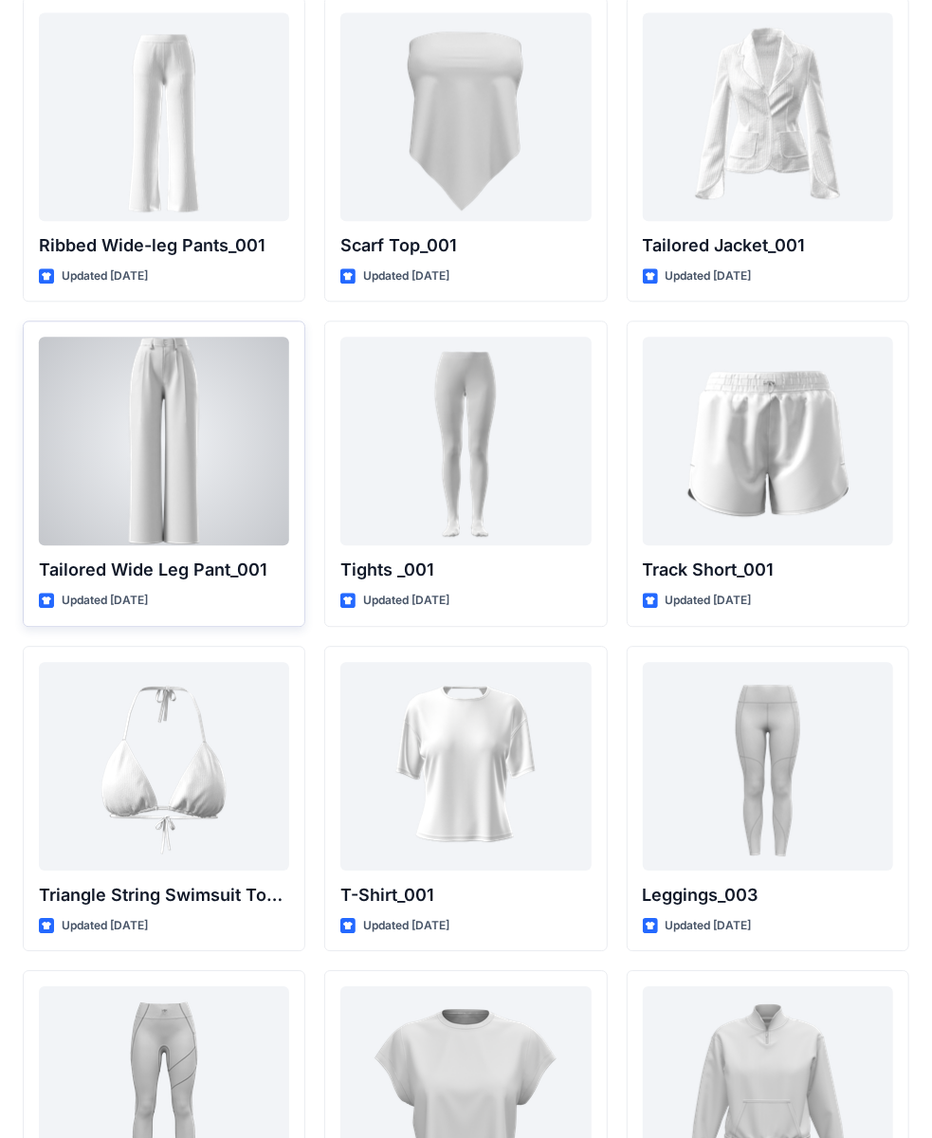
click at [163, 374] on div at bounding box center [164, 441] width 250 height 209
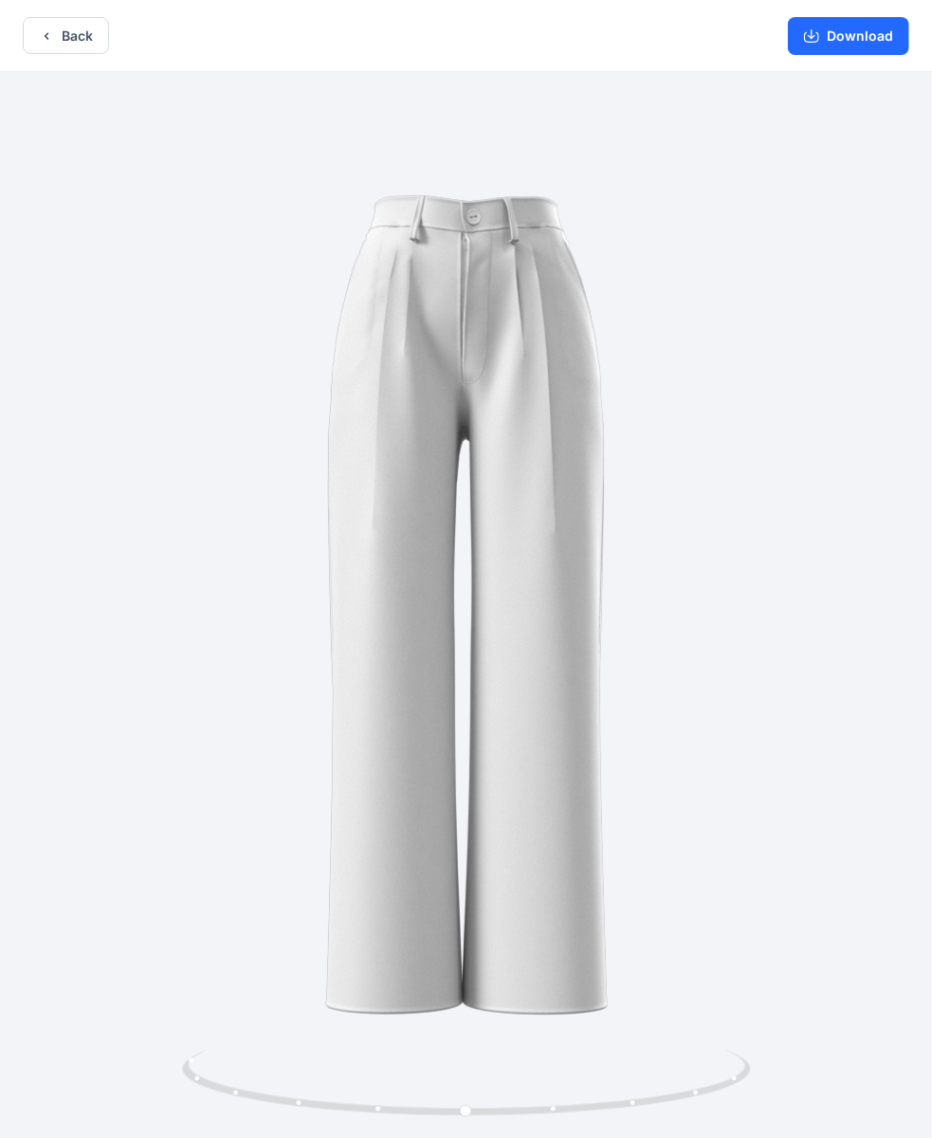
scroll to position [4, 0]
click at [53, 51] on div "Back Download" at bounding box center [466, 32] width 932 height 72
click at [44, 32] on icon "button" at bounding box center [46, 32] width 15 height 15
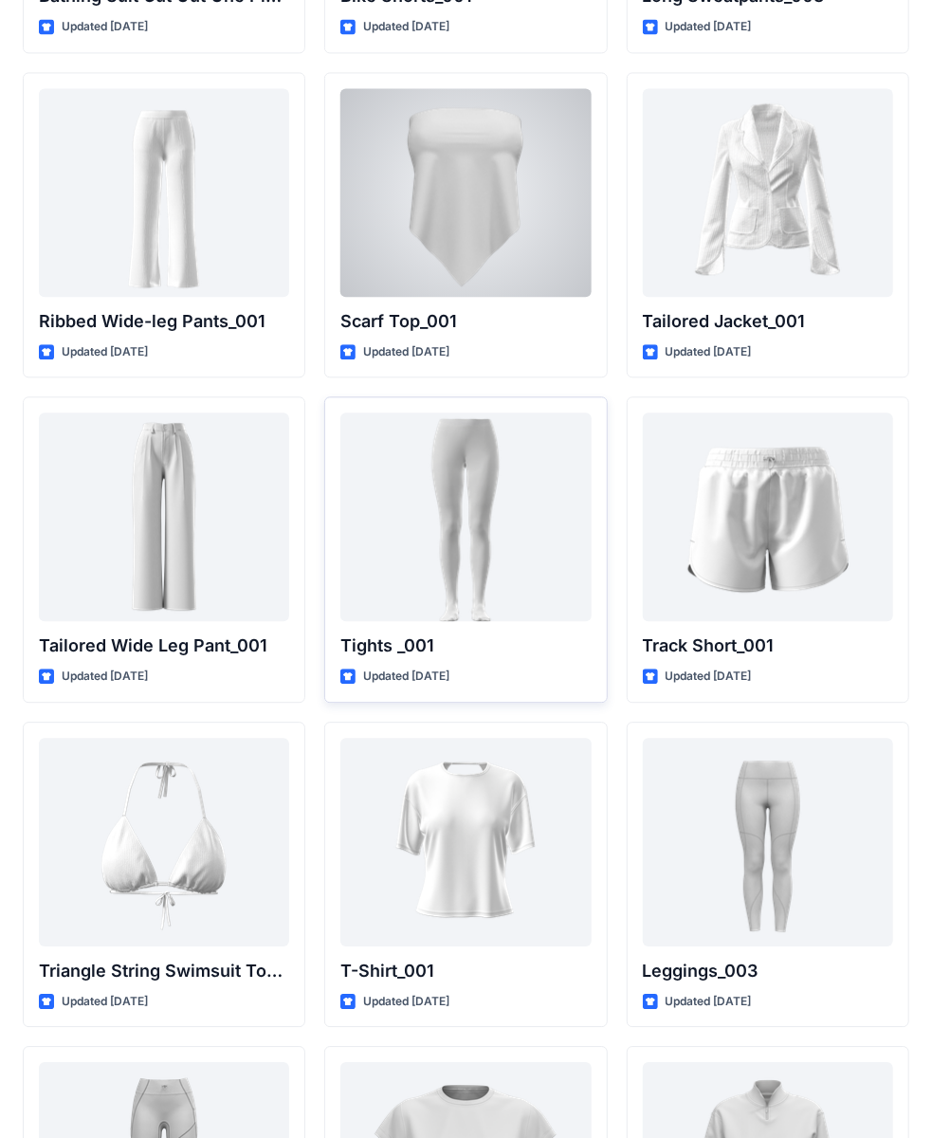
scroll to position [21054, 0]
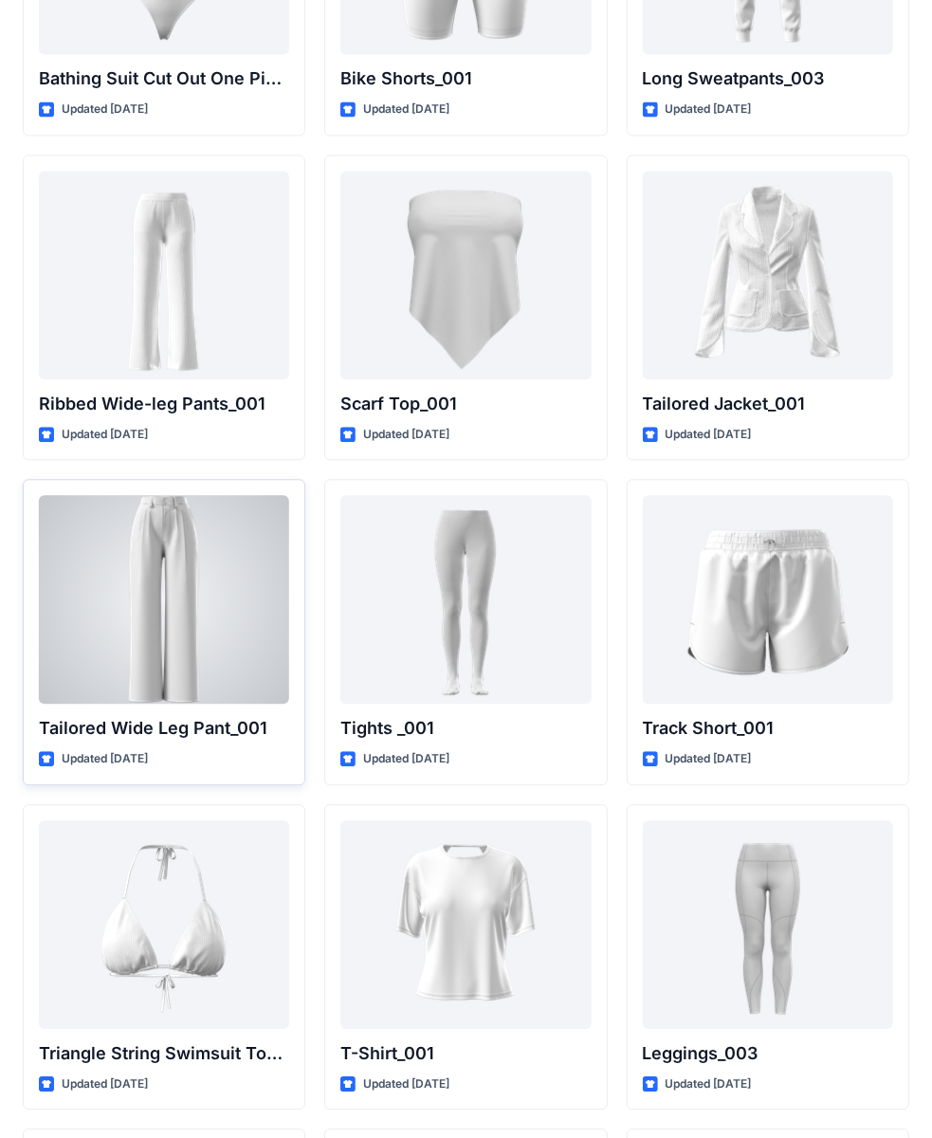
click at [203, 510] on div at bounding box center [164, 599] width 250 height 209
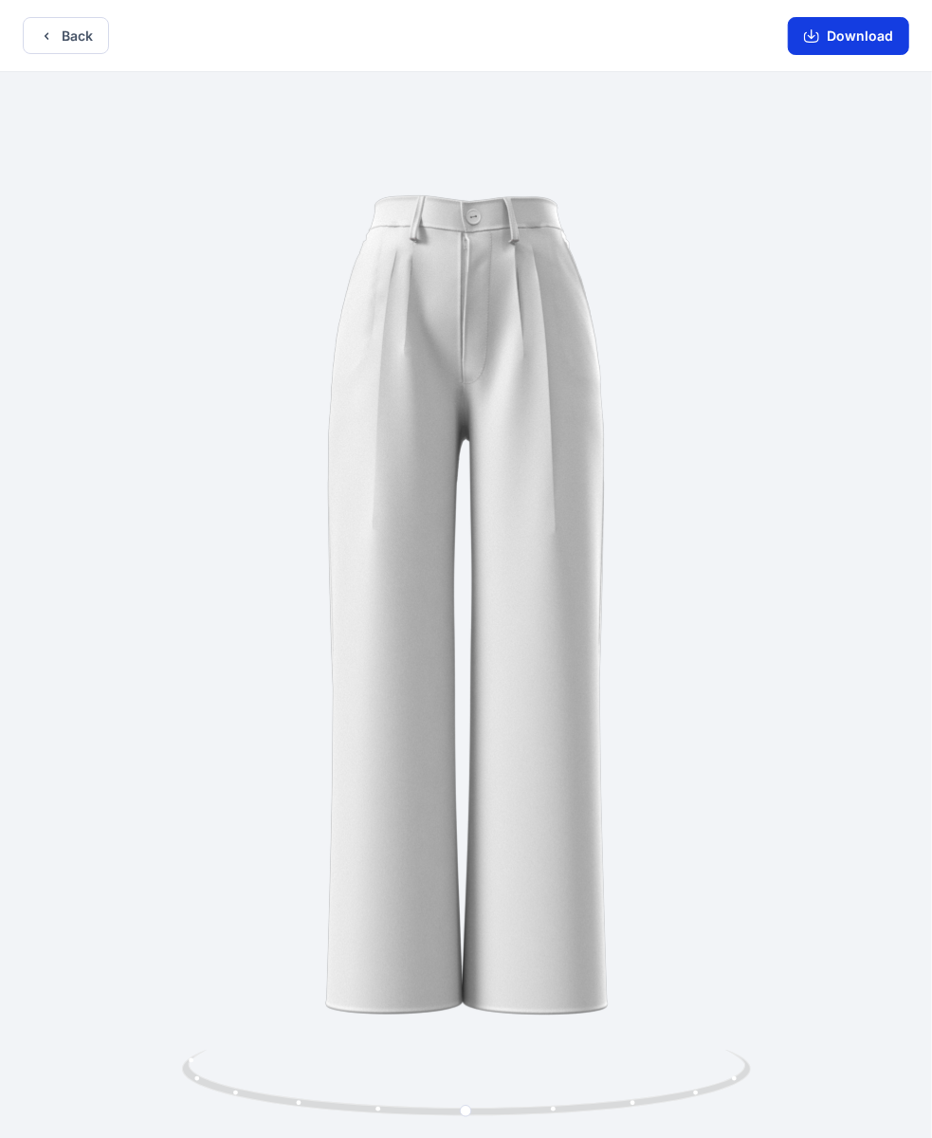
click at [845, 34] on button "Download" at bounding box center [848, 36] width 121 height 38
click at [78, 41] on button "Back" at bounding box center [66, 35] width 86 height 37
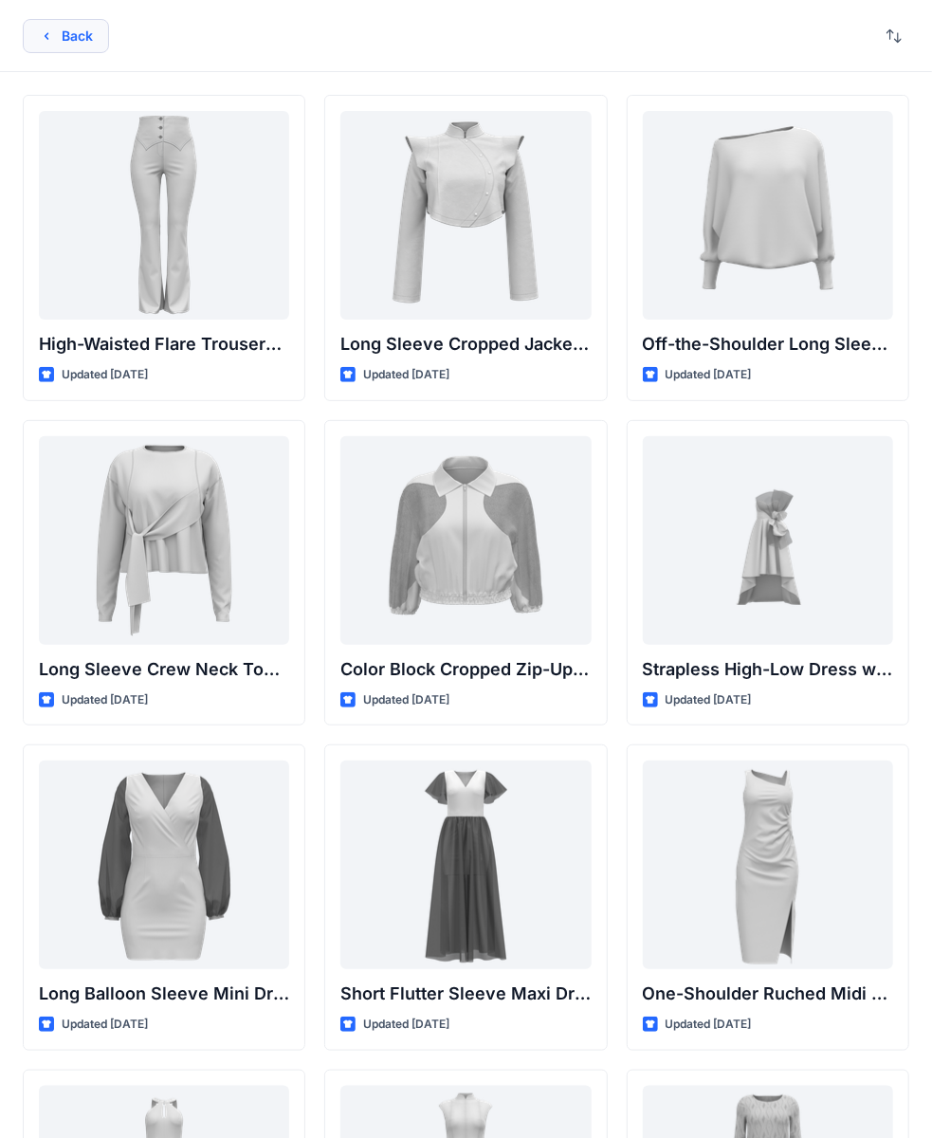
click at [63, 27] on button "Back" at bounding box center [66, 36] width 86 height 34
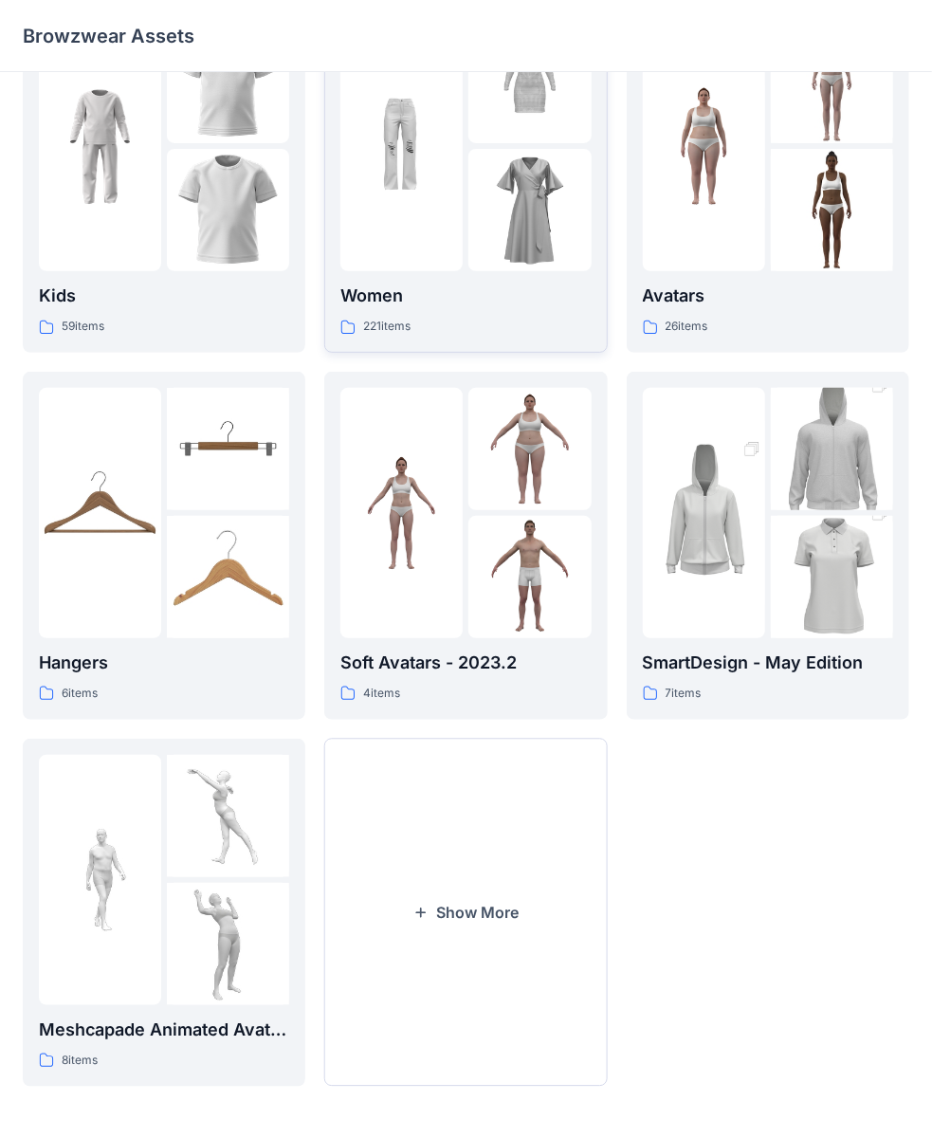
scroll to position [91, 0]
drag, startPoint x: 537, startPoint y: 738, endPoint x: 529, endPoint y: 758, distance: 21.3
click at [529, 756] on div "Women 221 items Soft Avatars - 2023.2 4 items Show More" at bounding box center [465, 545] width 283 height 1082
click at [531, 743] on button "Show More" at bounding box center [465, 912] width 283 height 348
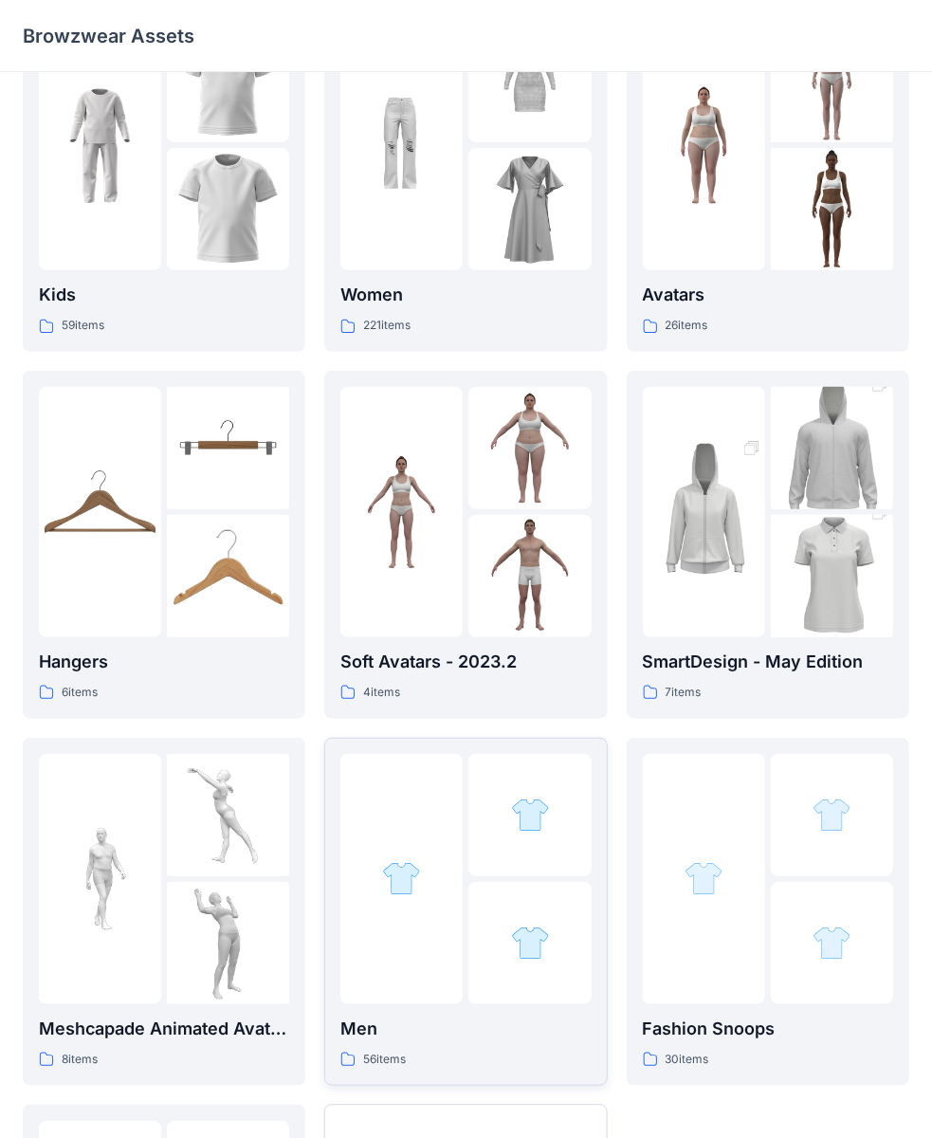
scroll to position [459, 0]
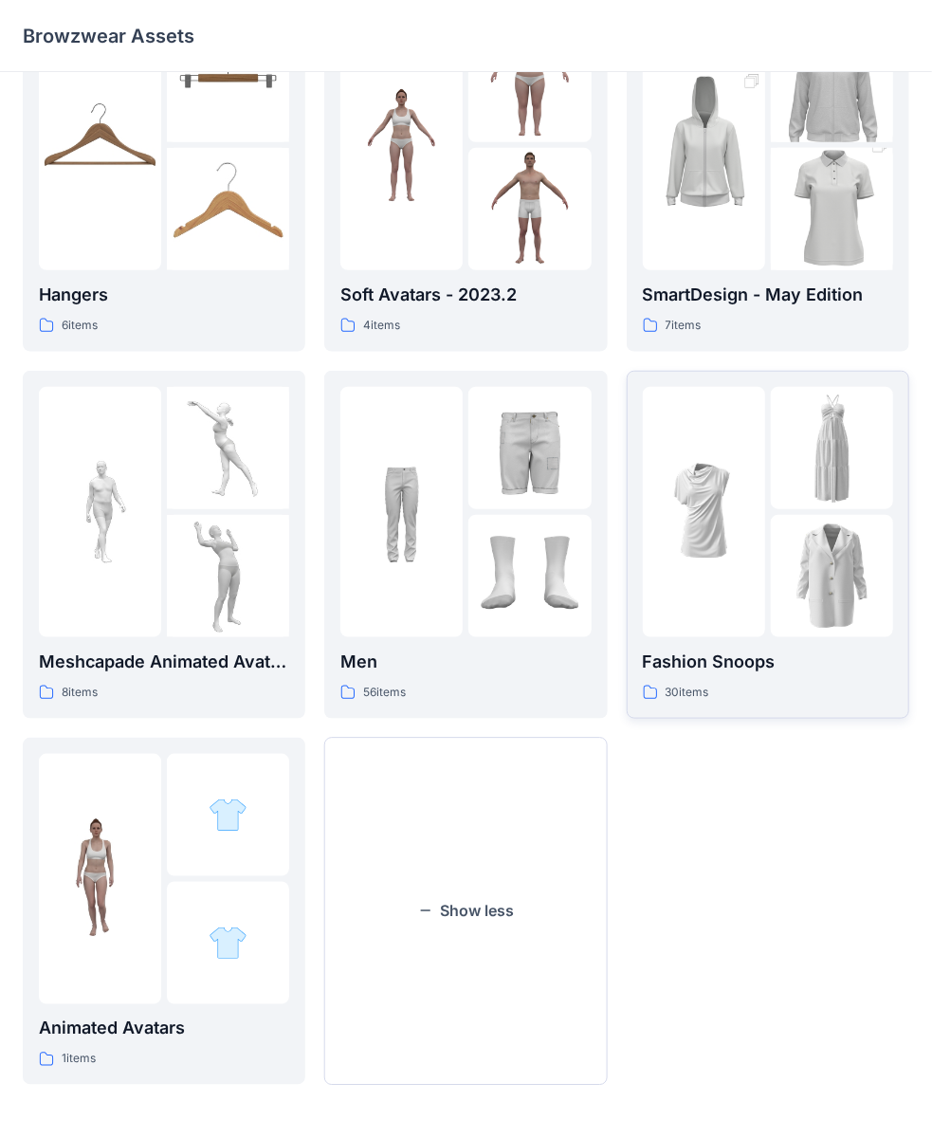
click at [723, 588] on div at bounding box center [704, 512] width 122 height 250
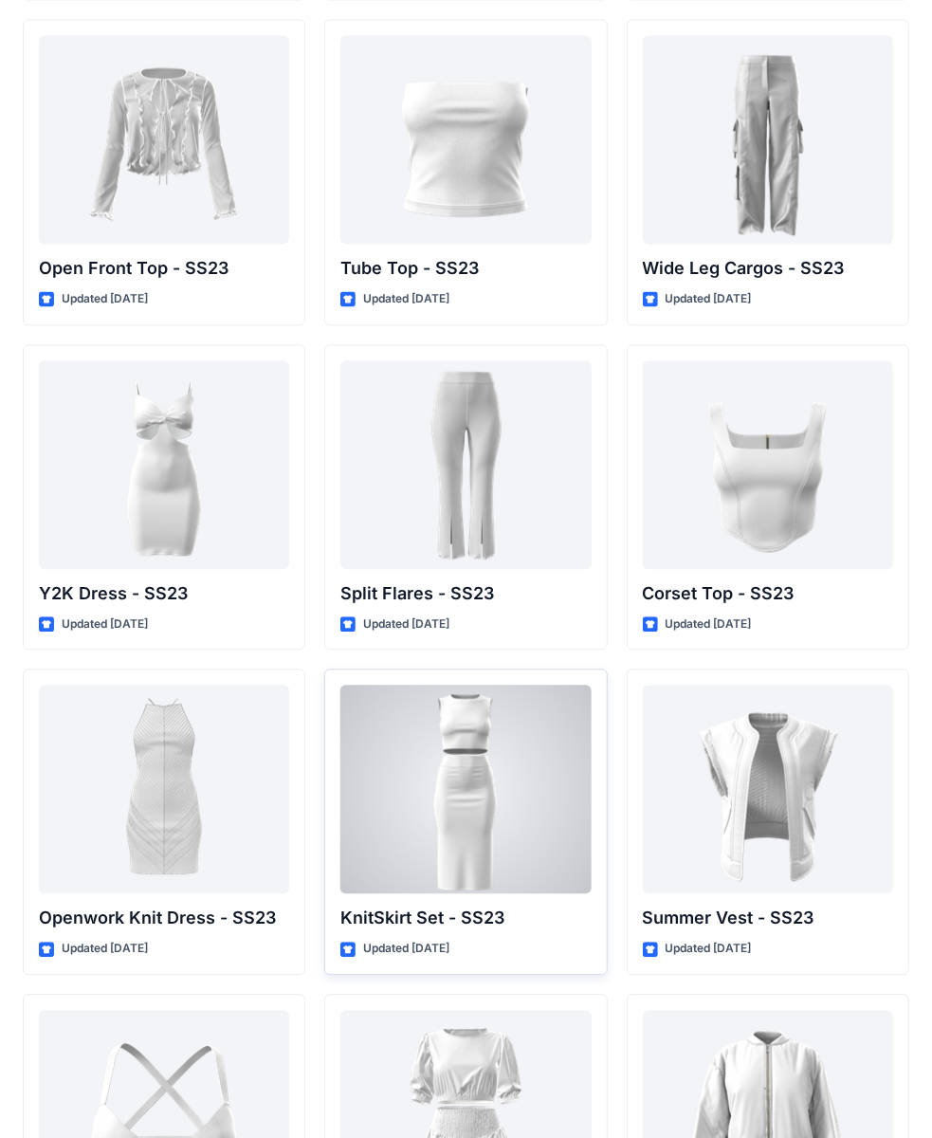
scroll to position [1622, 0]
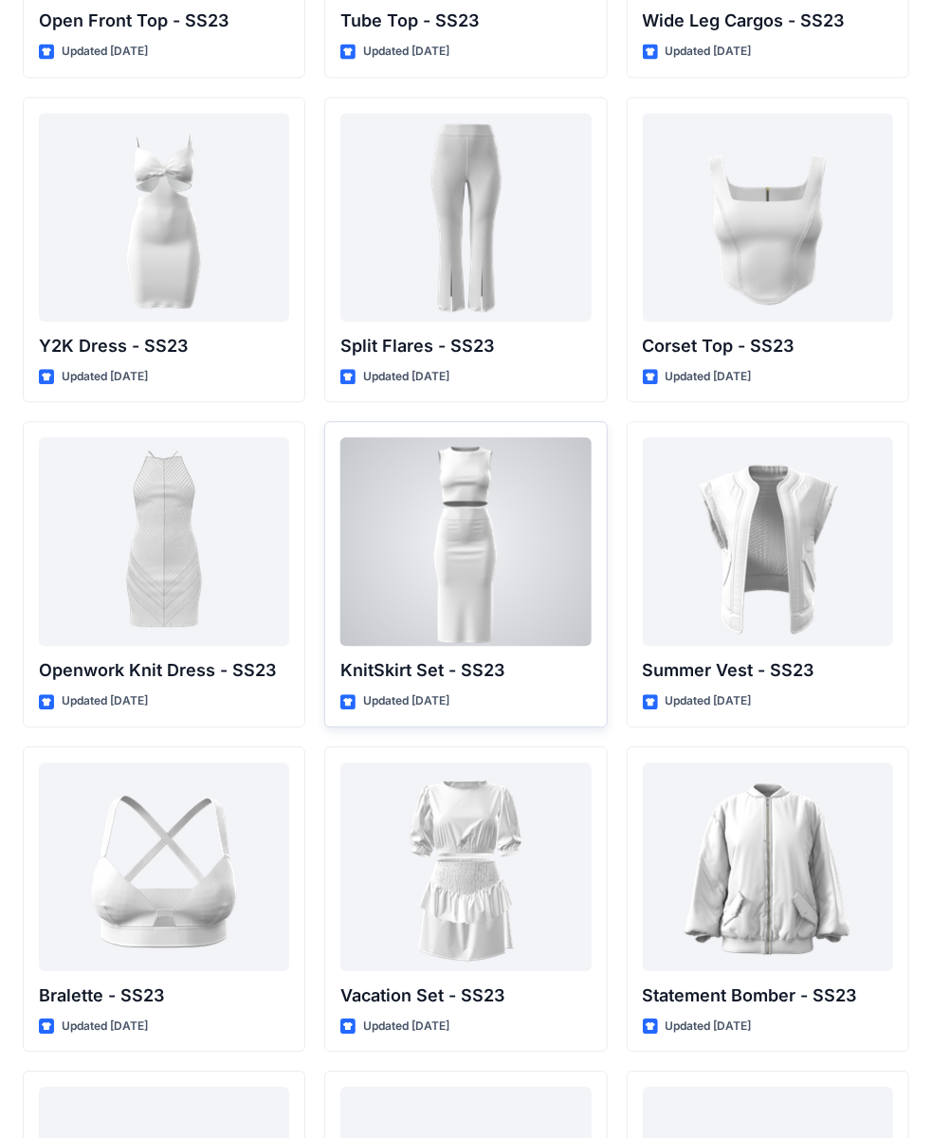
click at [467, 545] on div at bounding box center [465, 541] width 250 height 209
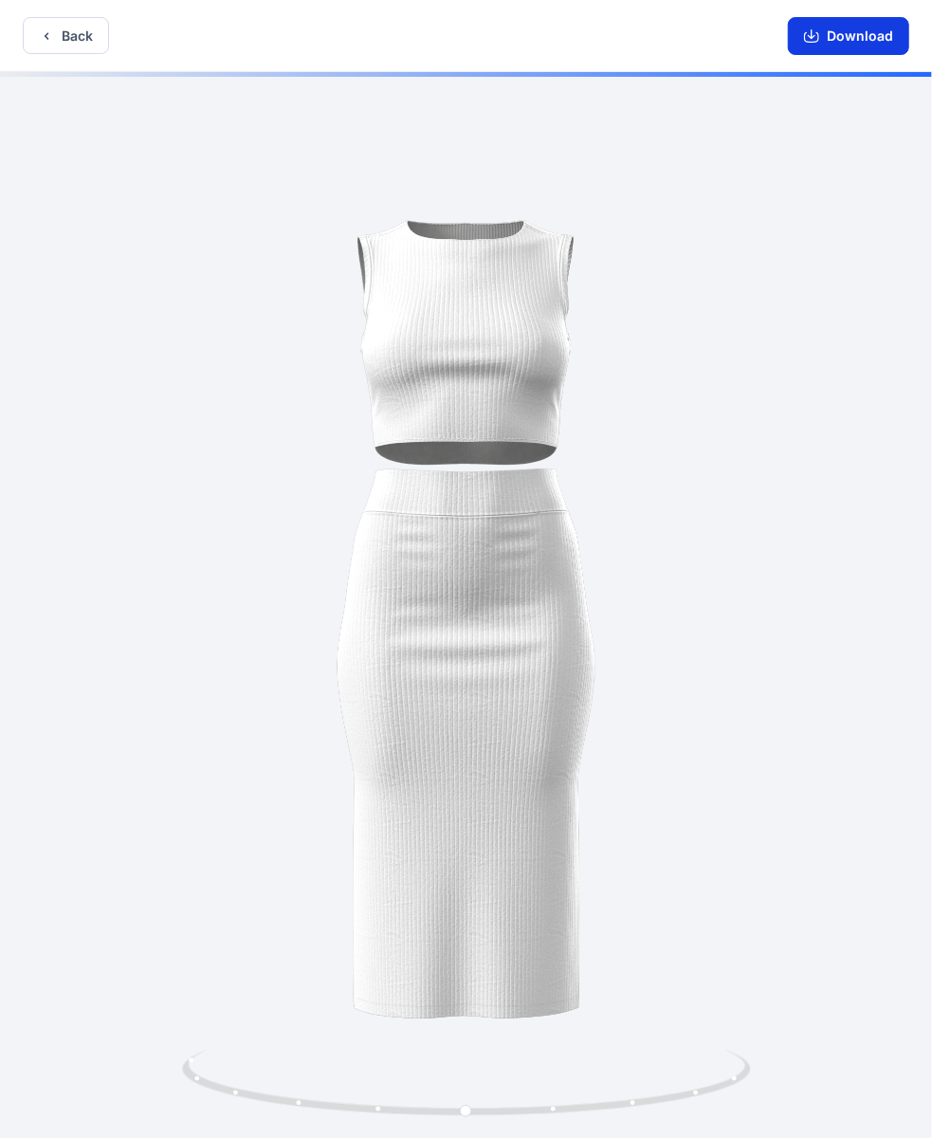
click at [830, 45] on button "Download" at bounding box center [848, 36] width 121 height 38
